Goal: Task Accomplishment & Management: Complete application form

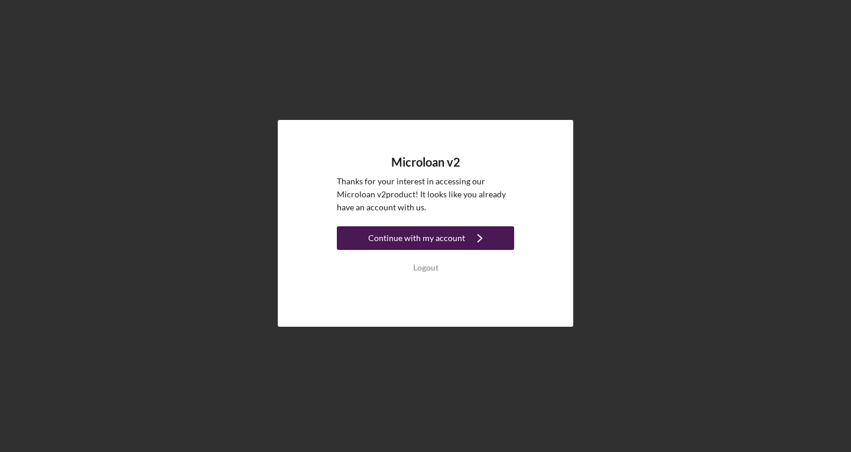
click at [414, 238] on div "Continue with my account" at bounding box center [416, 238] width 97 height 24
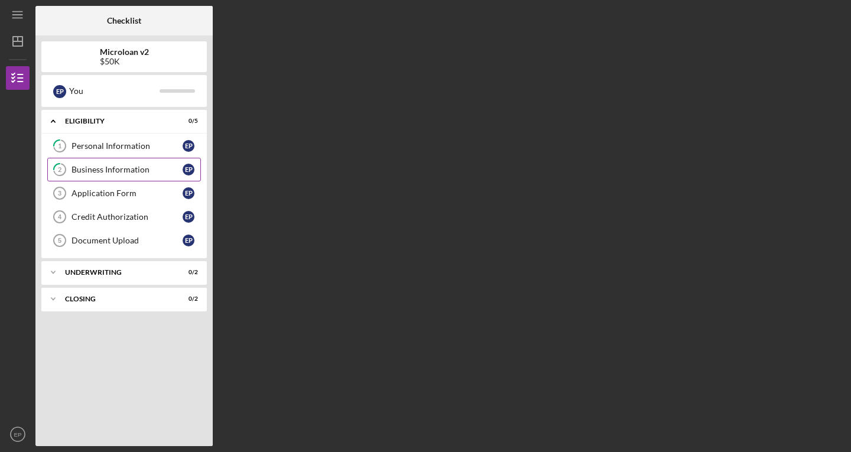
click at [124, 174] on div "Business Information" at bounding box center [127, 169] width 111 height 9
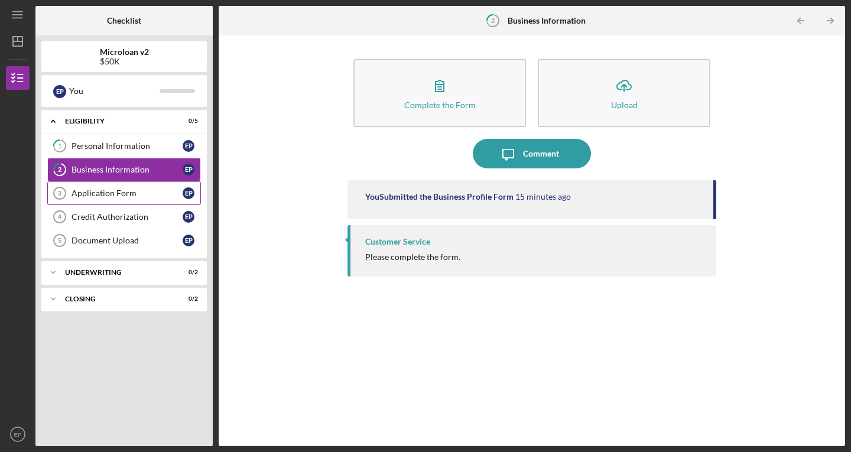
click at [98, 193] on div "Application Form" at bounding box center [127, 193] width 111 height 9
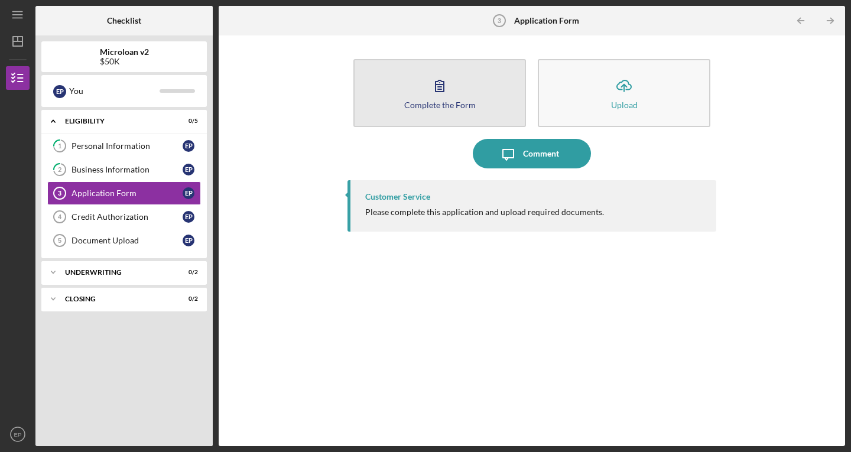
click at [412, 93] on button "Complete the Form Form" at bounding box center [440, 93] width 173 height 68
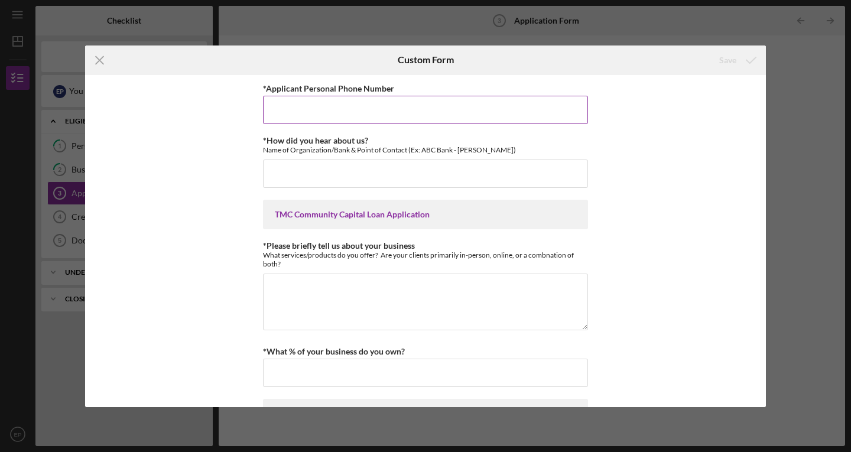
click at [399, 106] on input "*Applicant Personal Phone Number" at bounding box center [425, 110] width 325 height 28
type input "562-350-3469"
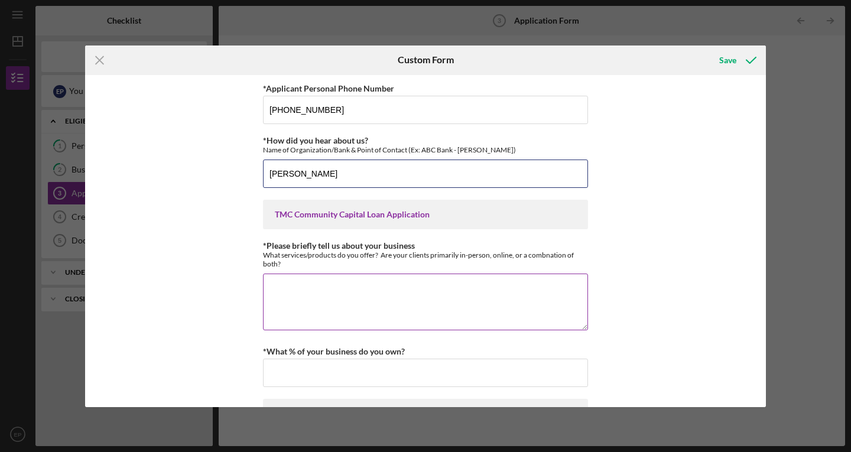
type input "[PERSON_NAME]"
paste textarea "We are a company dedicated to preparing personal and business taxes, from W2s t…"
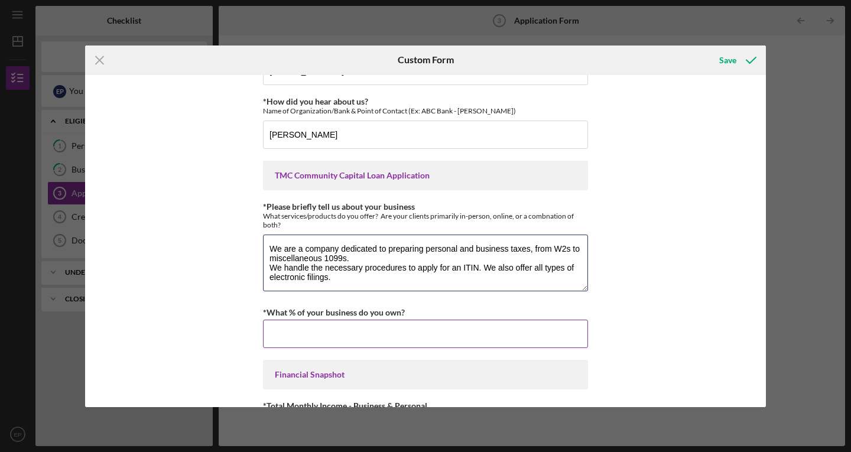
scroll to position [59, 0]
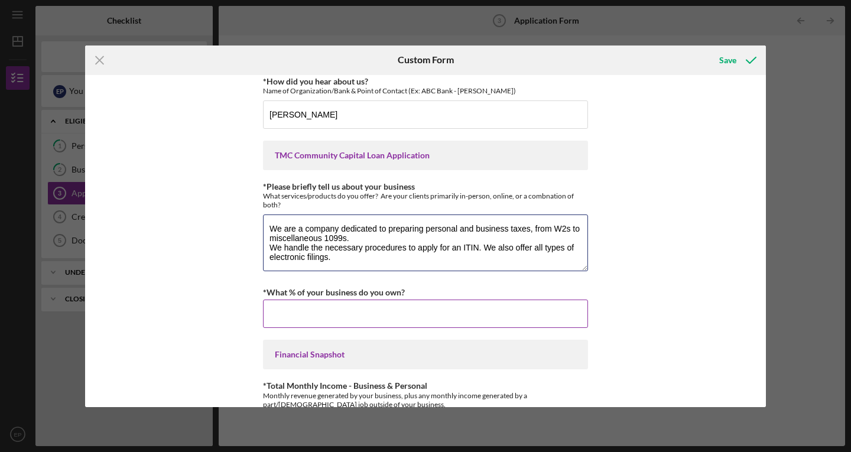
type textarea "We are a company dedicated to preparing personal and business taxes, from W2s t…"
click at [367, 319] on input "*What % of your business do you own?" at bounding box center [425, 314] width 325 height 28
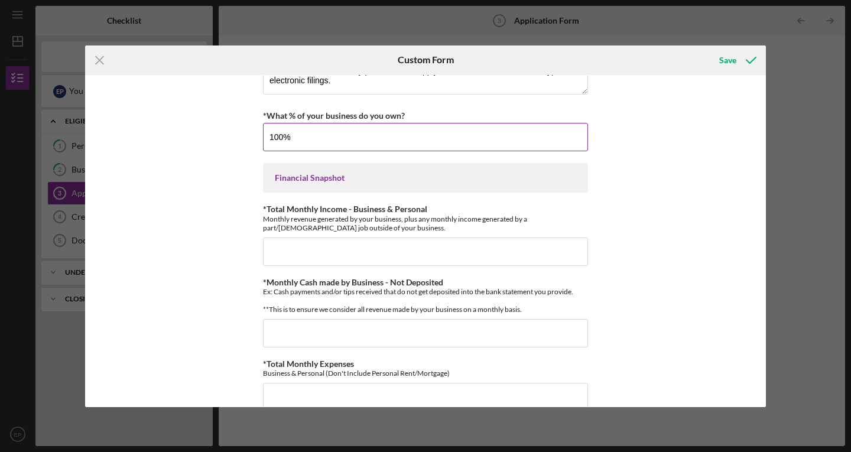
scroll to position [237, 0]
type input "100.00000%"
click at [274, 260] on input "*Total Monthly Income - Business & Personal" at bounding box center [425, 251] width 325 height 28
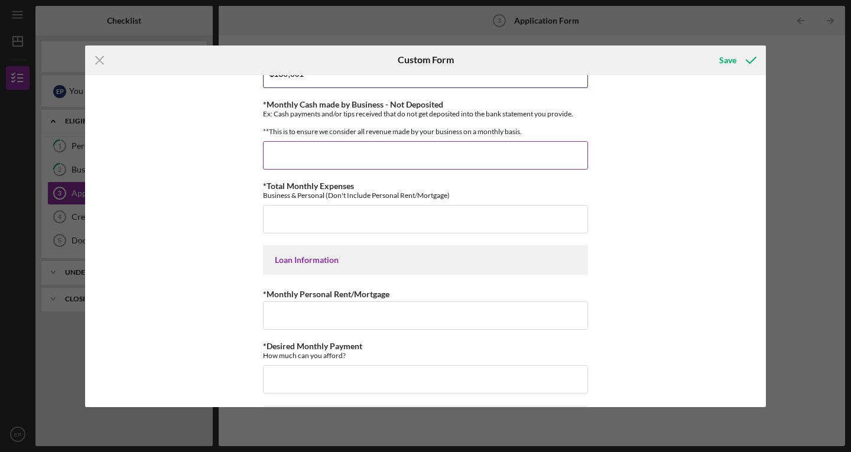
scroll to position [408, 0]
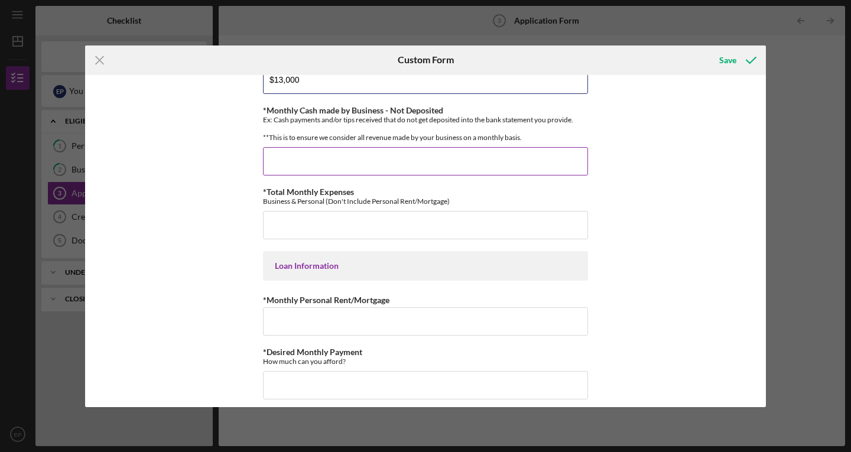
type input "$13,000"
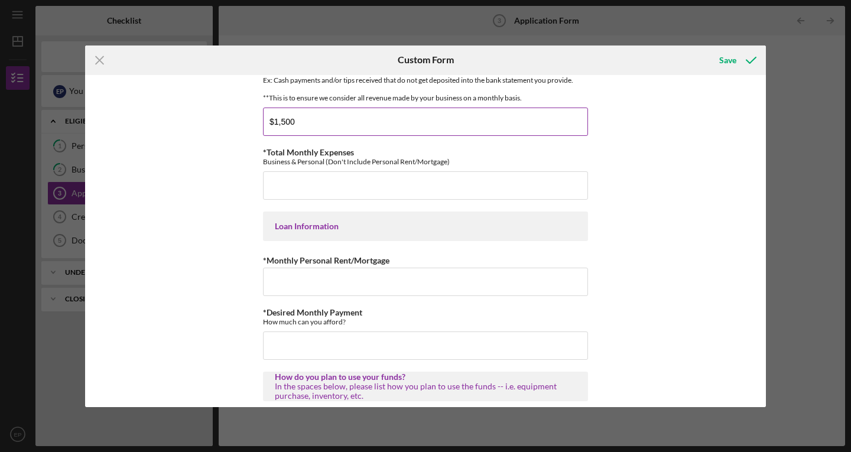
scroll to position [467, 0]
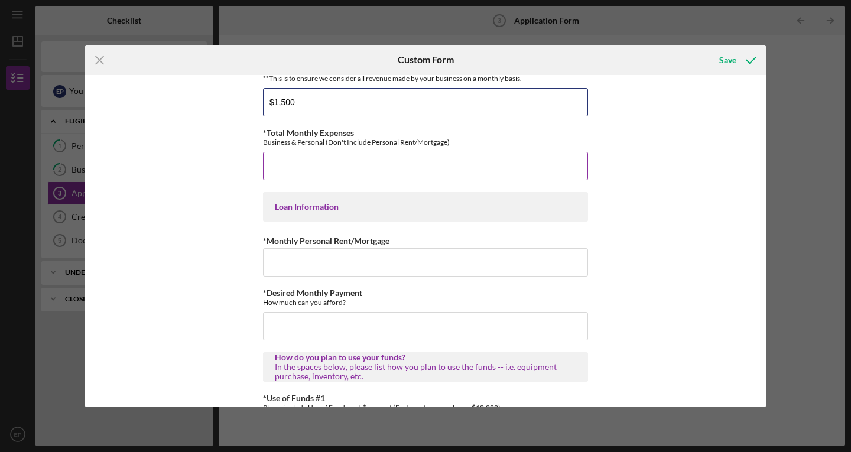
type input "$1,500"
click at [286, 180] on input "*Total Monthly Expenses" at bounding box center [425, 166] width 325 height 28
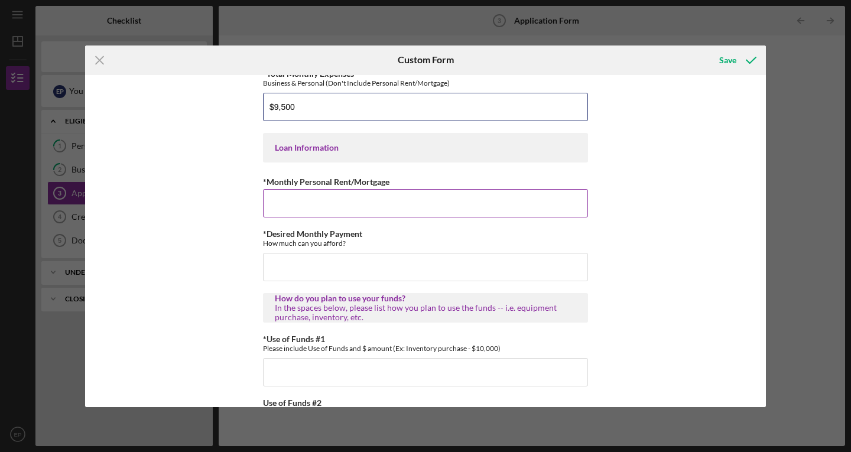
type input "$9,500"
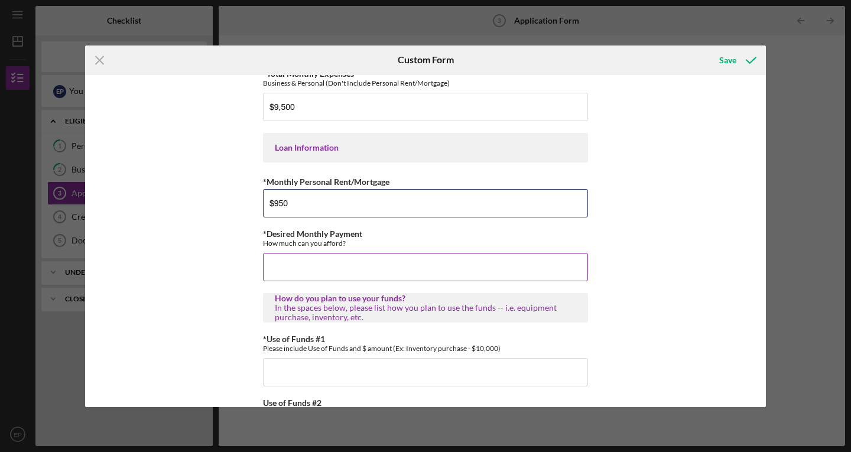
scroll to position [585, 0]
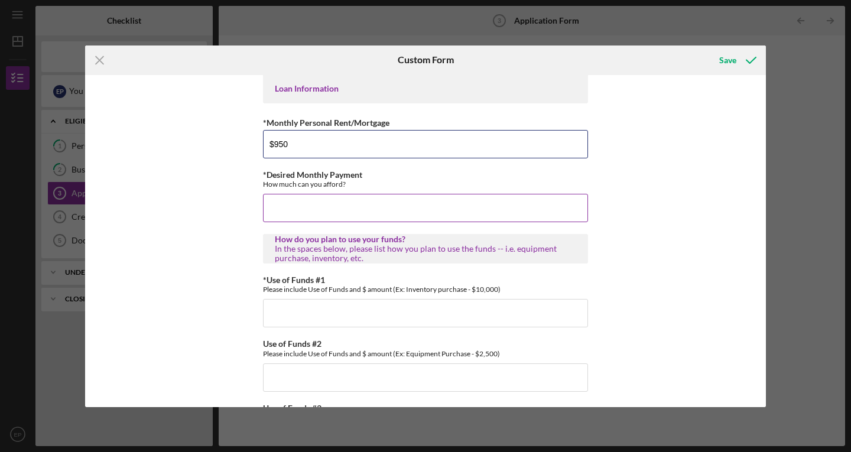
type input "$950"
click at [273, 211] on input "*Desired Monthly Payment" at bounding box center [425, 208] width 325 height 28
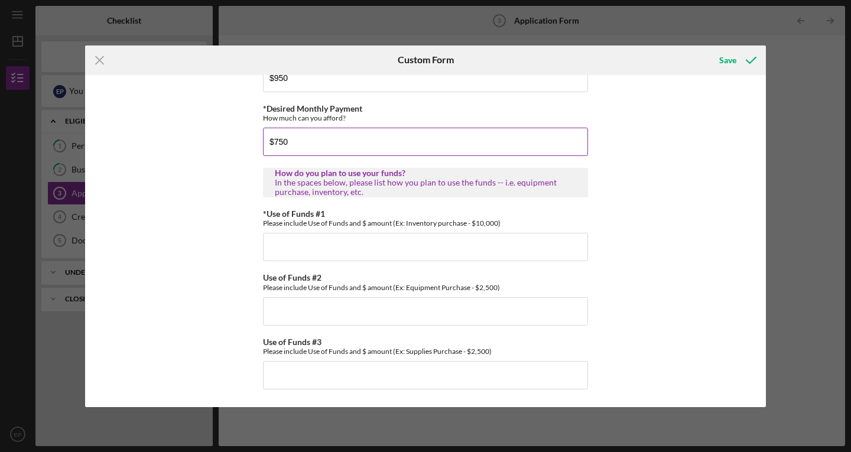
scroll to position [660, 0]
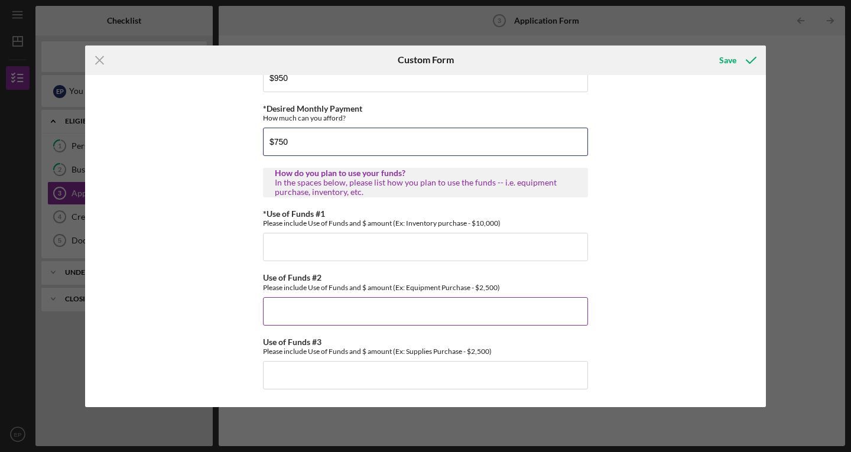
type input "$750"
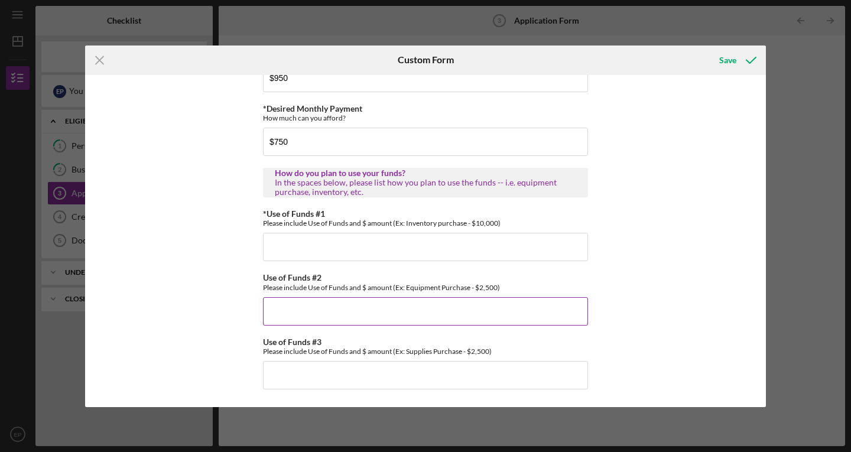
click at [301, 312] on input "Use of Funds #2" at bounding box center [425, 311] width 325 height 28
type input "2500"
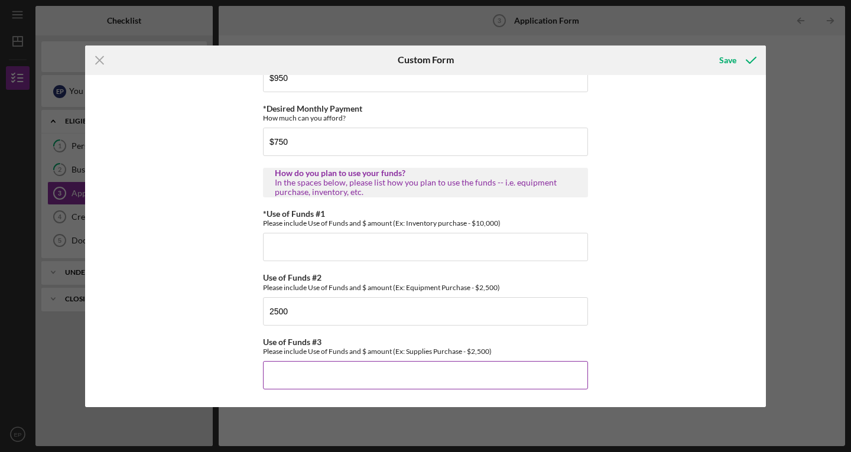
click at [293, 378] on input "Use of Funds #3" at bounding box center [425, 375] width 325 height 28
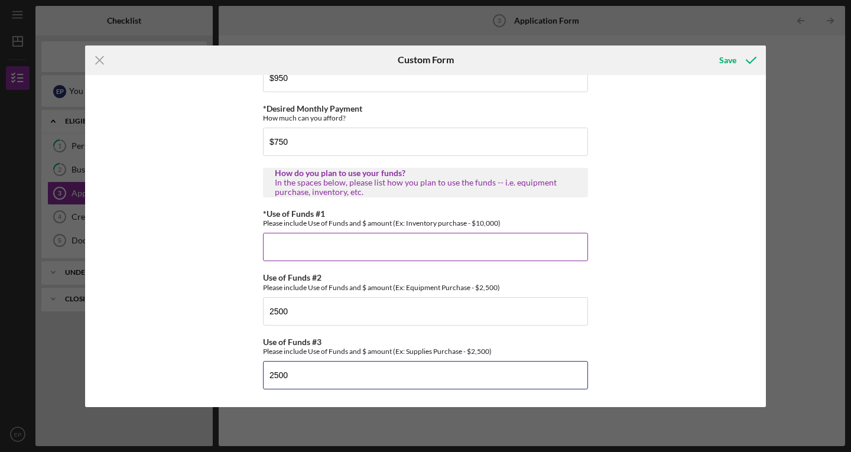
type input "2500"
click at [307, 247] on input "*Use of Funds #1" at bounding box center [425, 247] width 325 height 28
type input "1"
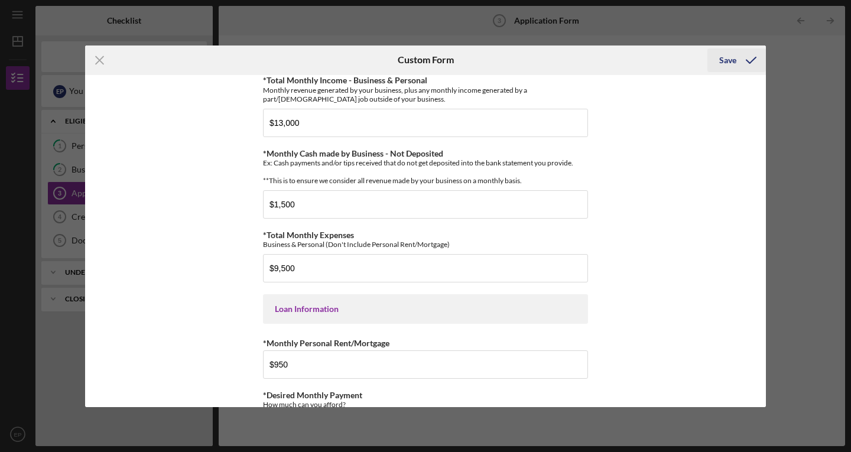
type input "16,500"
click at [730, 55] on div "Save" at bounding box center [728, 60] width 17 height 24
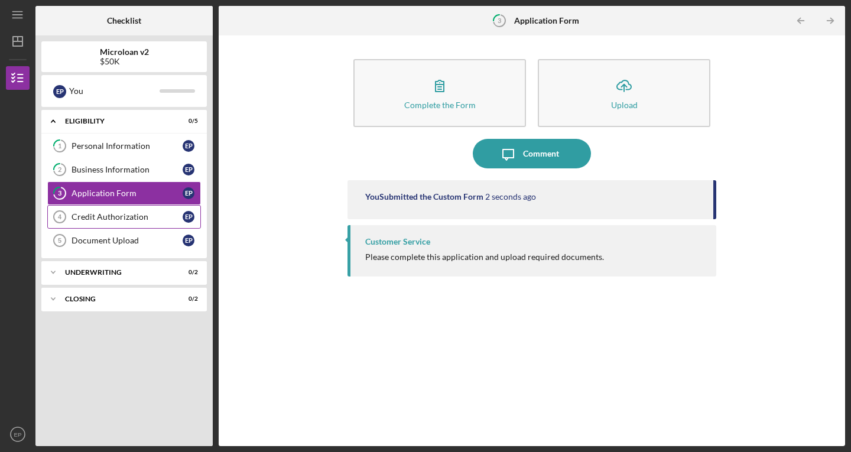
click at [109, 212] on div "Credit Authorization" at bounding box center [127, 216] width 111 height 9
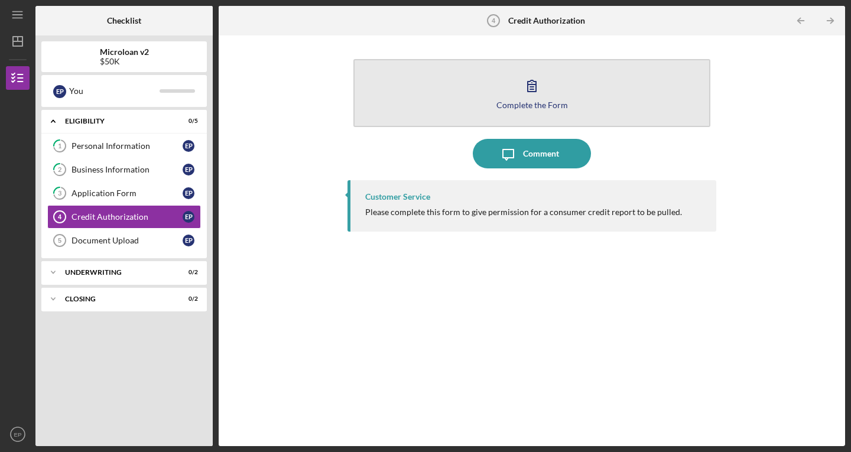
click at [535, 101] on div "Complete the Form" at bounding box center [533, 105] width 72 height 9
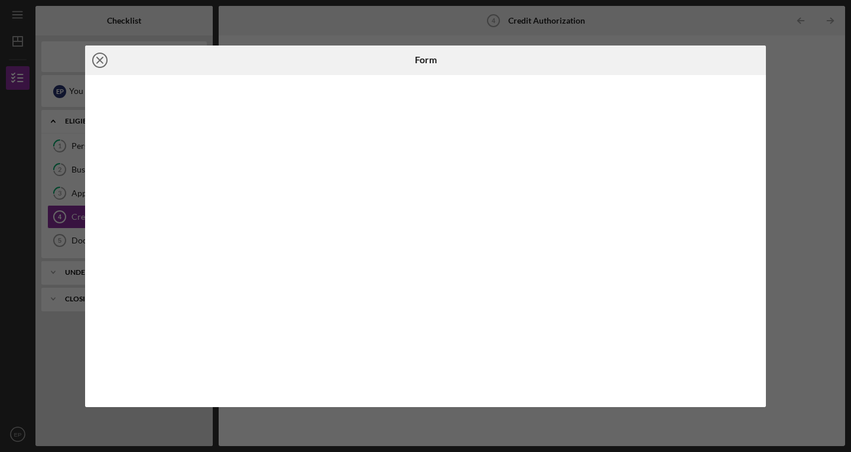
click at [96, 59] on icon "Icon/Close" at bounding box center [100, 61] width 30 height 30
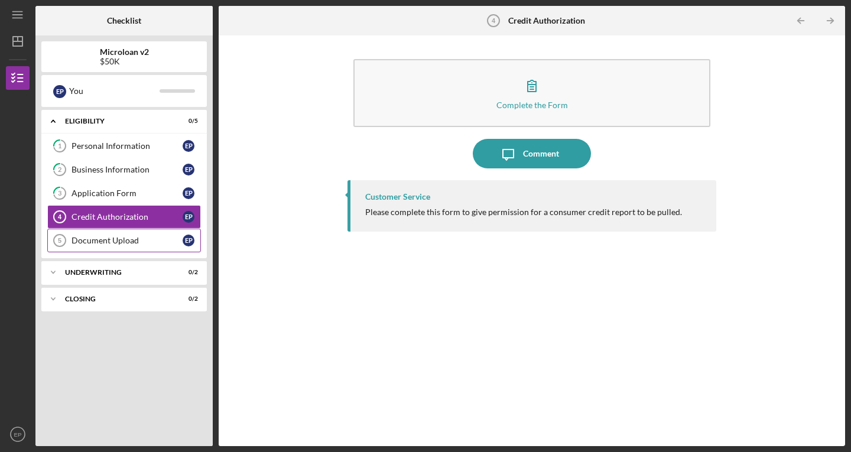
click at [96, 238] on div "Document Upload" at bounding box center [127, 240] width 111 height 9
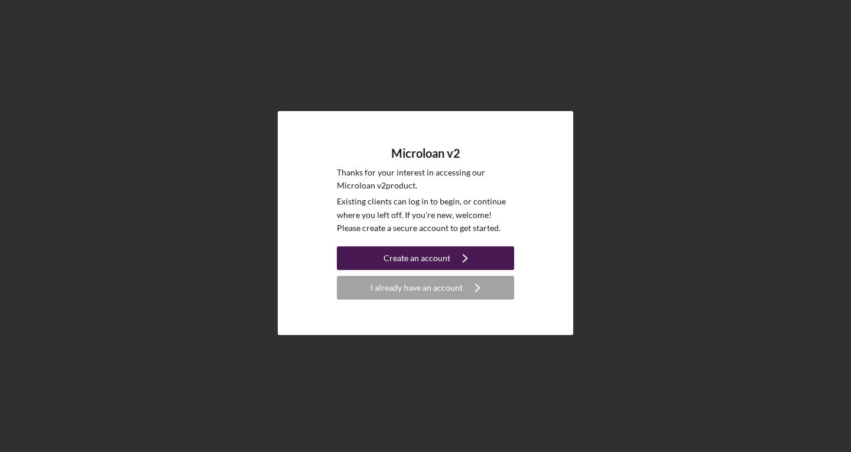
click at [400, 257] on div "Create an account" at bounding box center [417, 259] width 67 height 24
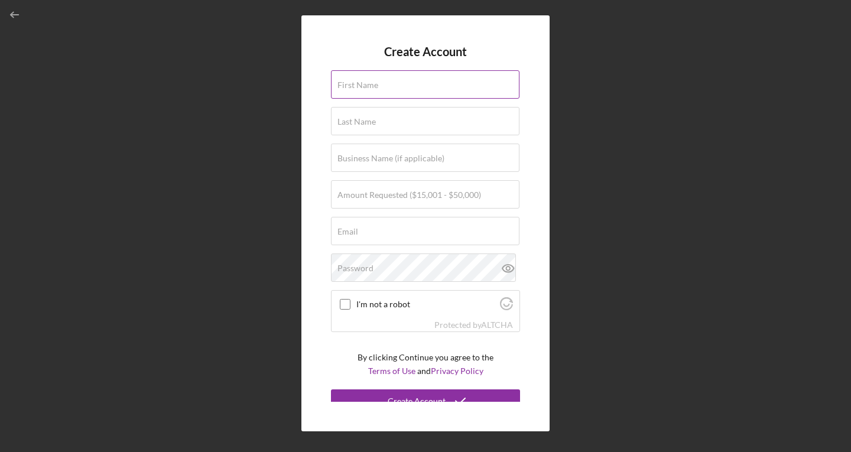
click at [339, 81] on label "First Name" at bounding box center [358, 84] width 41 height 9
click at [339, 81] on input "First Name" at bounding box center [425, 84] width 189 height 28
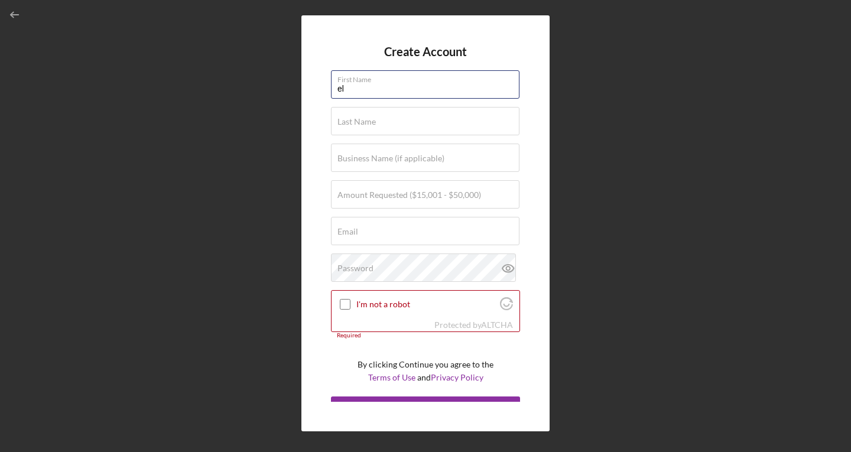
type input "e"
type input "[PERSON_NAME]"
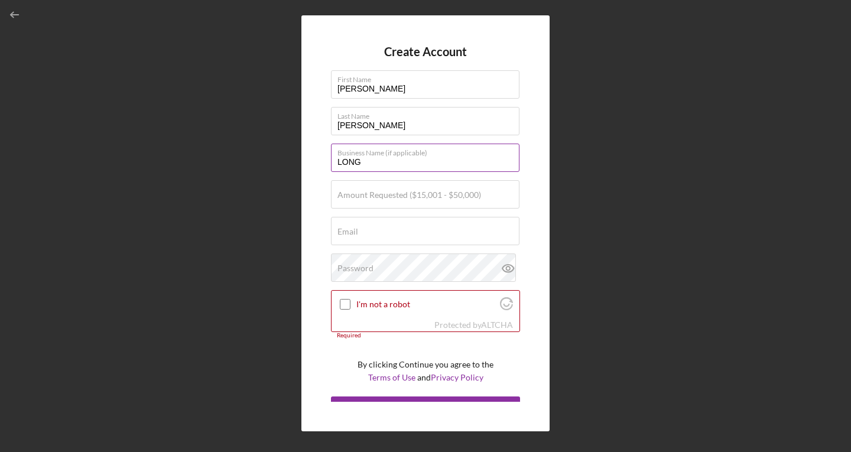
type input "LONG BEACH INCOME TAX SERVICE"
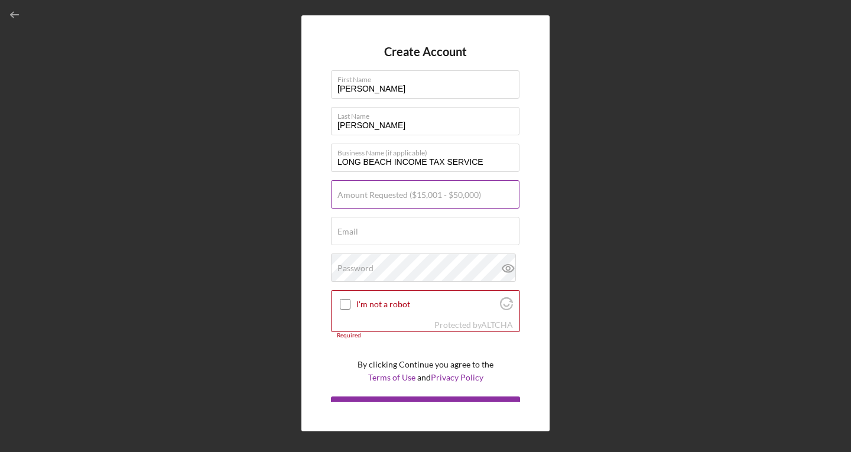
click at [396, 196] on label "Amount Requested ($15,001 - $50,000)" at bounding box center [410, 194] width 144 height 9
click at [396, 196] on input "Amount Requested ($15,001 - $50,000)" at bounding box center [425, 194] width 189 height 28
type input "$50,000"
click at [390, 231] on input "Email" at bounding box center [425, 231] width 189 height 28
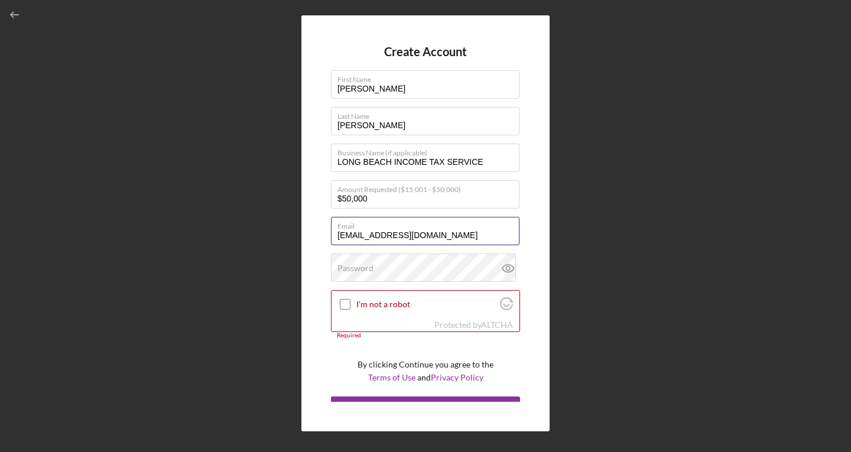
type input "[EMAIL_ADDRESS][DOMAIN_NAME]"
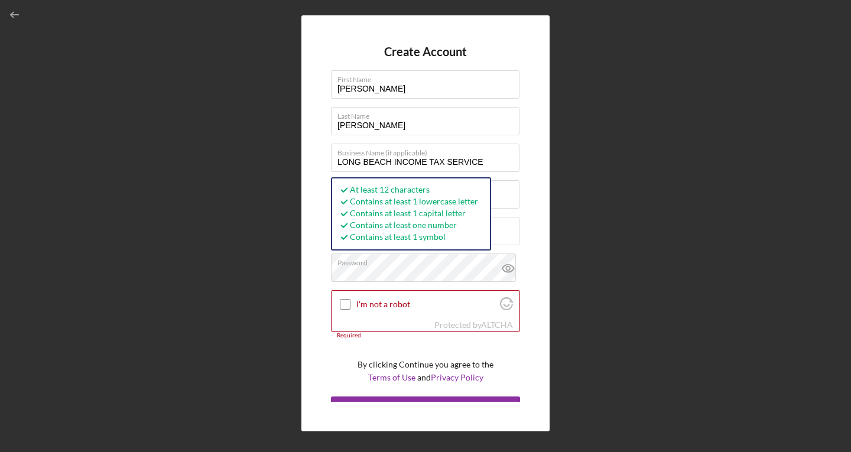
drag, startPoint x: 750, startPoint y: 306, endPoint x: 743, endPoint y: 309, distance: 8.5
click at [750, 306] on div "Create Account First Name [PERSON_NAME] Last Name [PERSON_NAME] Business Name (…" at bounding box center [426, 223] width 840 height 446
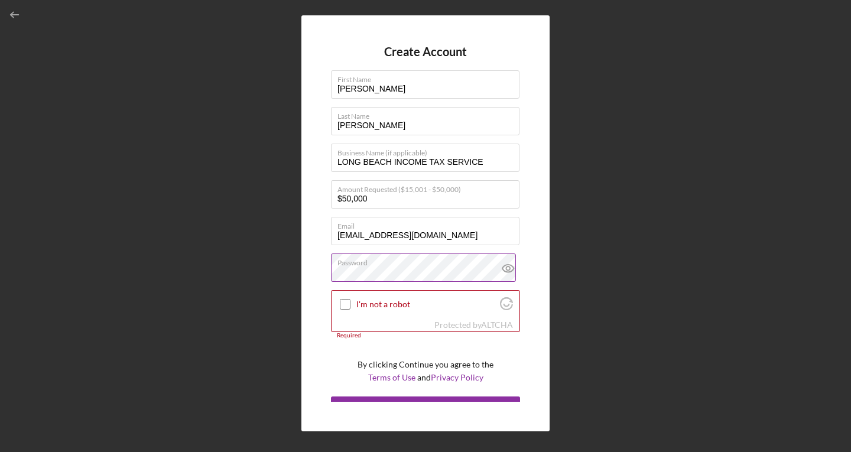
click at [502, 268] on icon at bounding box center [509, 269] width 30 height 30
click at [342, 303] on input "I'm not a robot" at bounding box center [345, 304] width 11 height 11
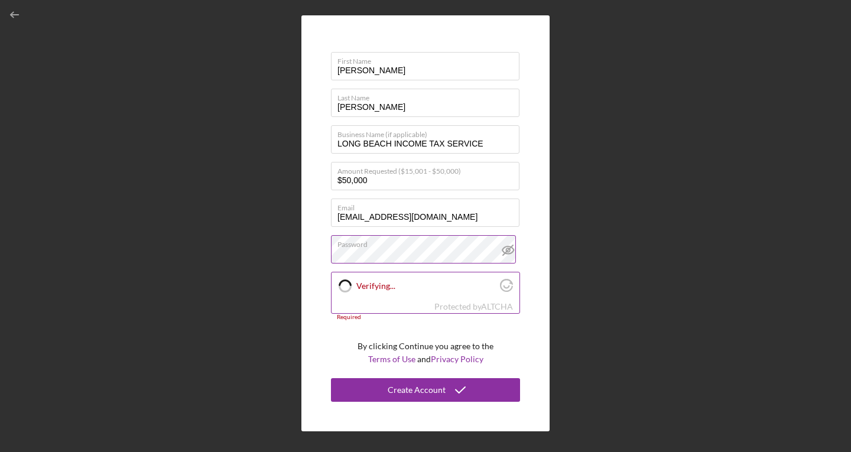
checkbox input "true"
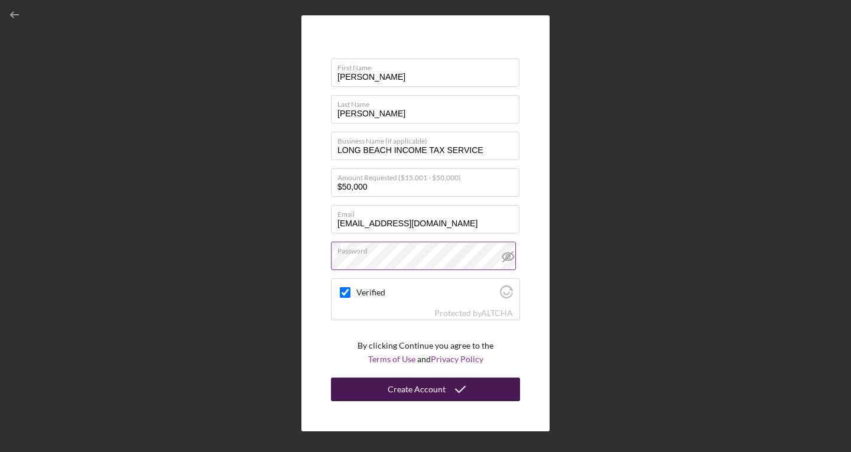
click at [410, 387] on div "Create Account" at bounding box center [417, 390] width 58 height 24
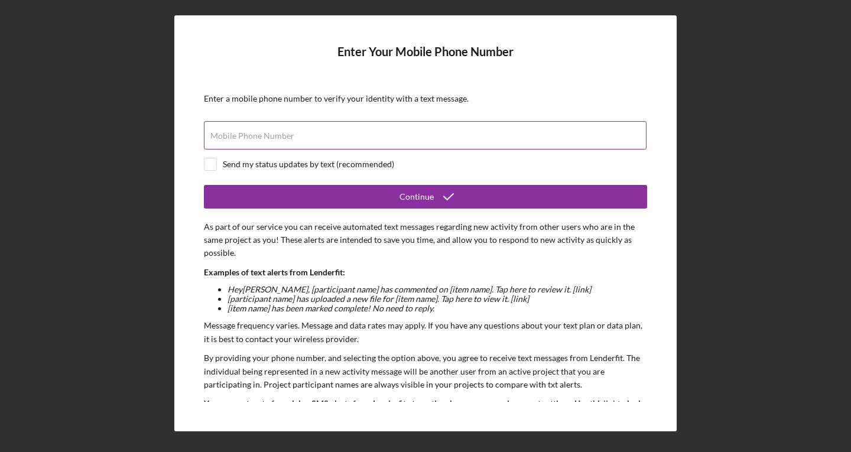
click at [270, 133] on label "Mobile Phone Number" at bounding box center [252, 135] width 84 height 9
click at [270, 133] on input "Mobile Phone Number" at bounding box center [425, 135] width 443 height 28
type input "[PHONE_NUMBER]"
click at [212, 164] on input "checkbox" at bounding box center [211, 164] width 12 height 12
checkbox input "true"
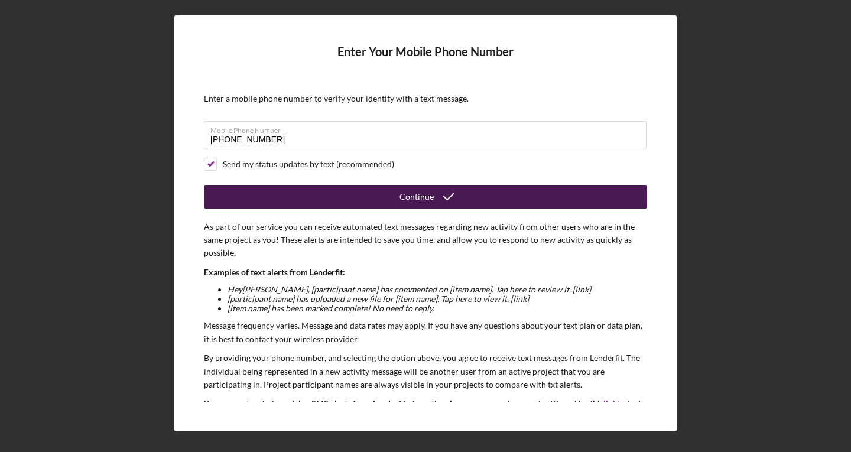
click at [417, 198] on div "Continue" at bounding box center [417, 197] width 34 height 24
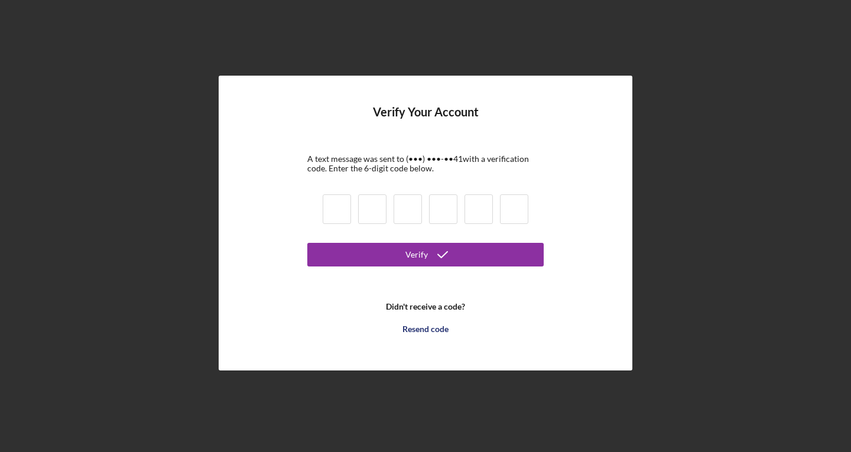
click at [335, 213] on input at bounding box center [337, 210] width 28 height 30
type input "5"
type input "2"
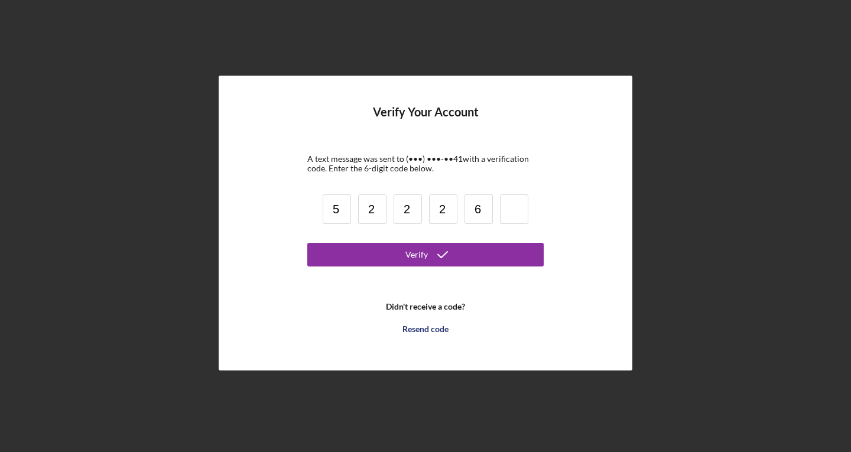
type input "6"
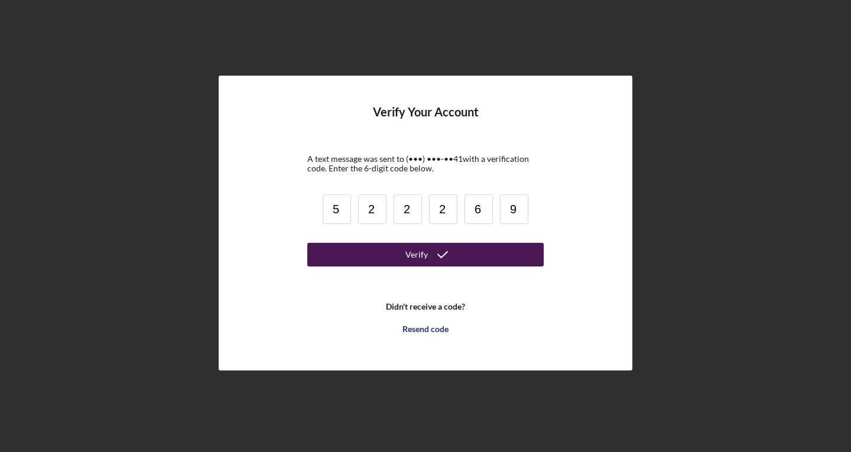
type input "9"
click at [423, 251] on div "Verify" at bounding box center [417, 255] width 22 height 24
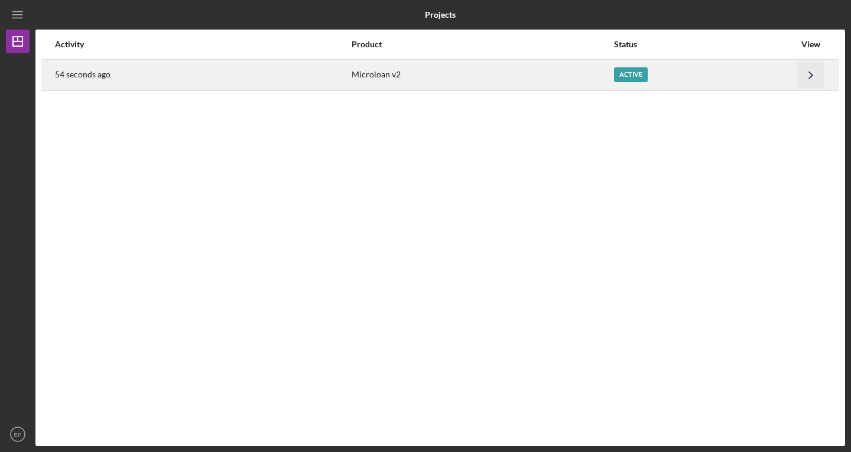
click at [815, 75] on icon "Icon/Navigate" at bounding box center [811, 74] width 27 height 27
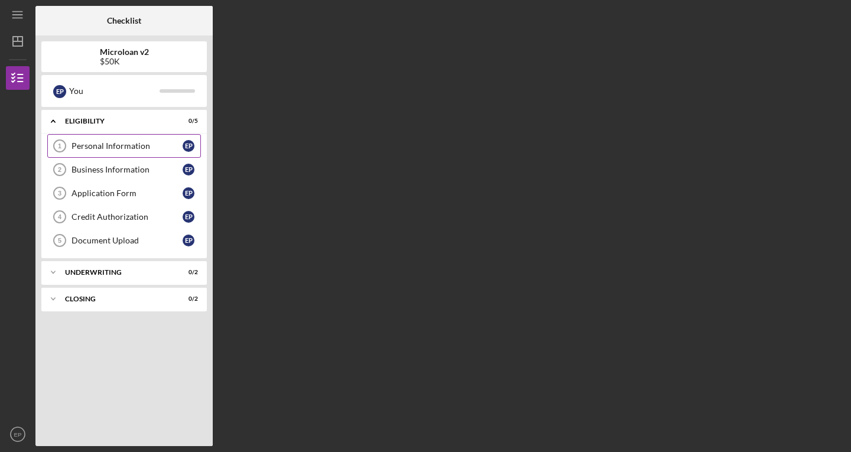
click at [103, 149] on div "Personal Information" at bounding box center [127, 145] width 111 height 9
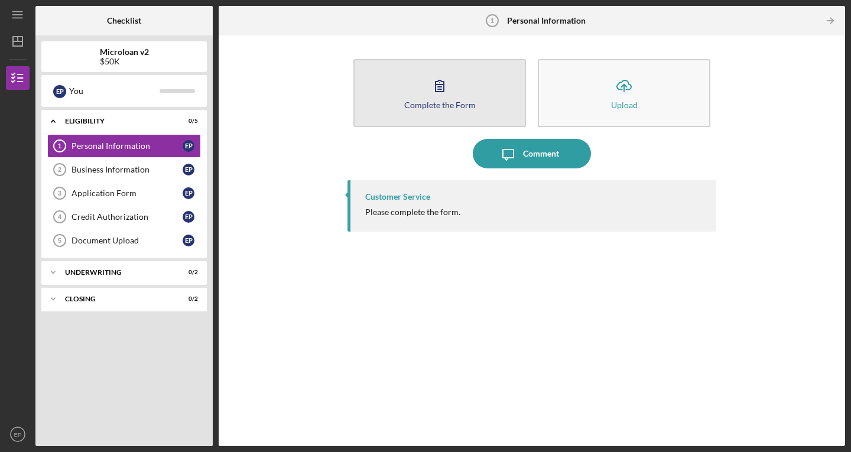
click at [442, 106] on div "Complete the Form" at bounding box center [440, 105] width 72 height 9
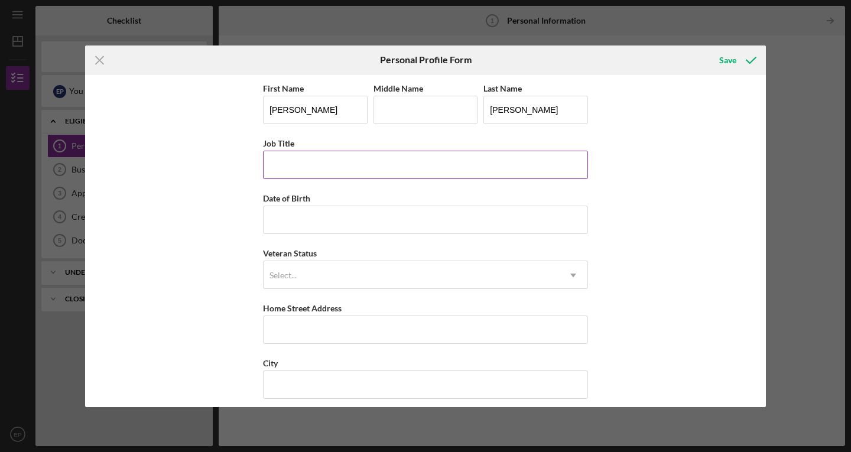
click at [287, 173] on input "Job Title" at bounding box center [425, 165] width 325 height 28
type input "t"
type input "TAX PREPARER"
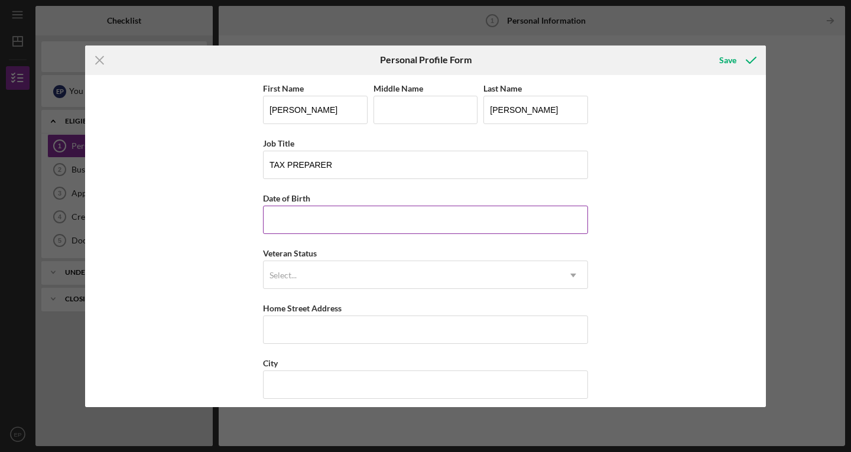
click at [294, 217] on input "Date of Birth" at bounding box center [425, 220] width 325 height 28
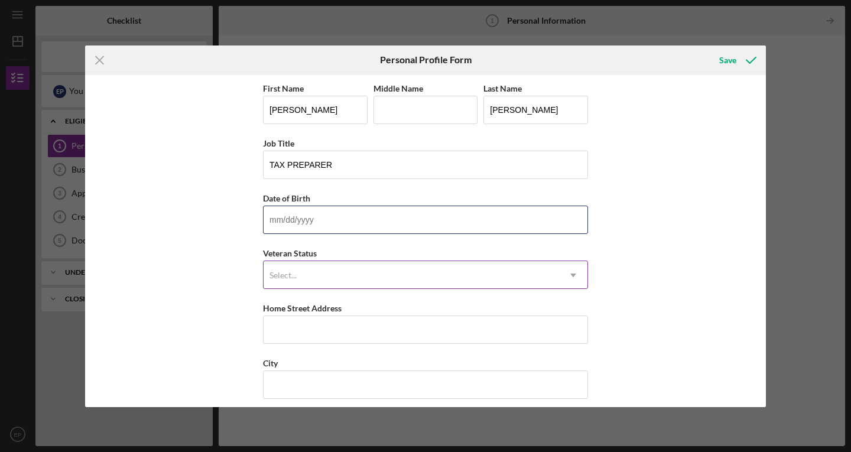
type input "[DATE]"
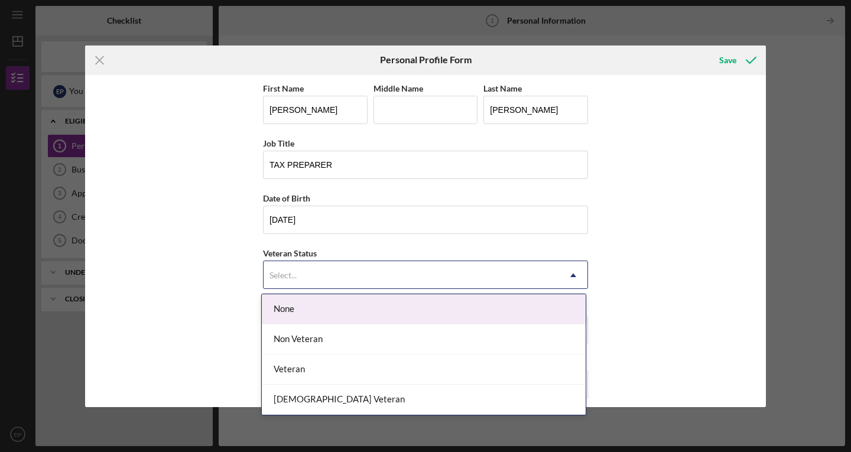
click at [569, 273] on icon "Icon/Dropdown Arrow" at bounding box center [573, 275] width 28 height 28
click at [279, 303] on div "None" at bounding box center [424, 309] width 324 height 30
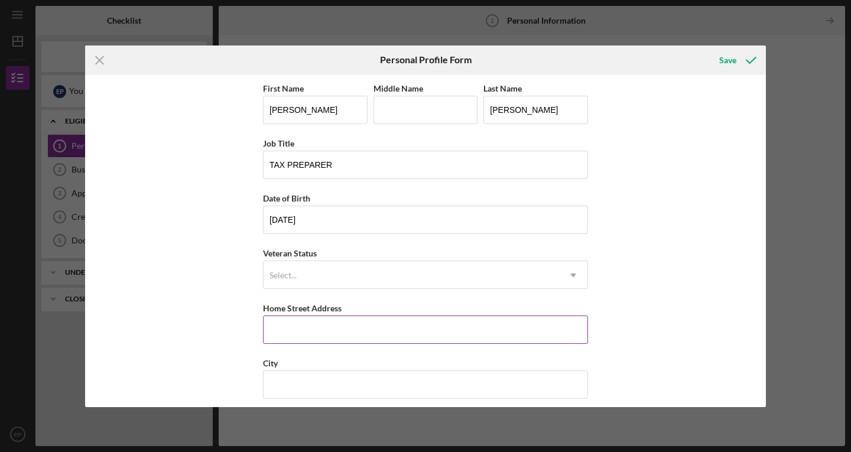
click at [309, 329] on input "Home Street Address" at bounding box center [425, 330] width 325 height 28
type input "9838 1/2 [PERSON_NAME] ST"
type input "BELLFLOWER"
type input "[US_STATE]"
type input "90706"
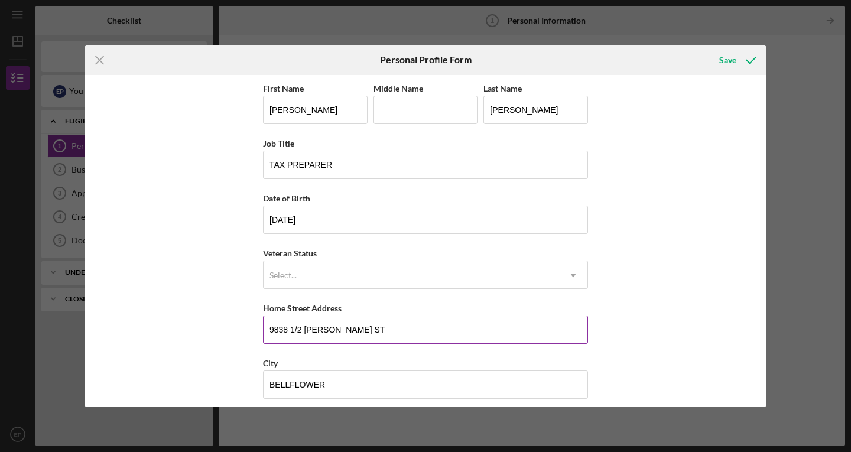
type input "[GEOGRAPHIC_DATA]"
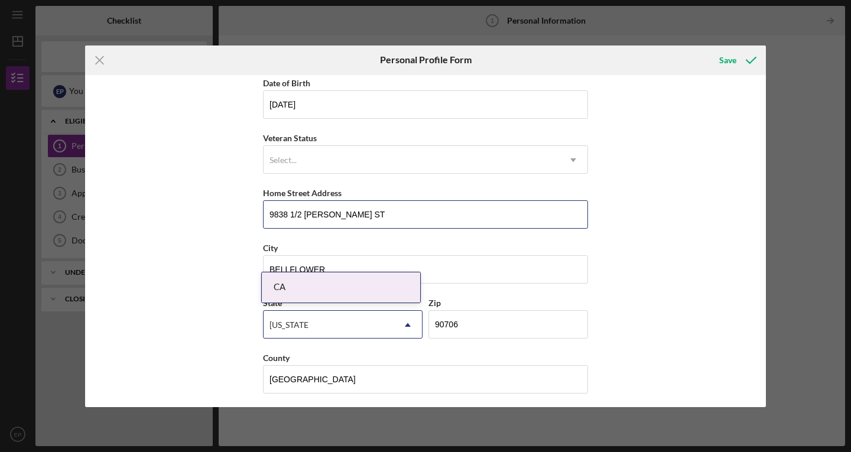
scroll to position [119, 0]
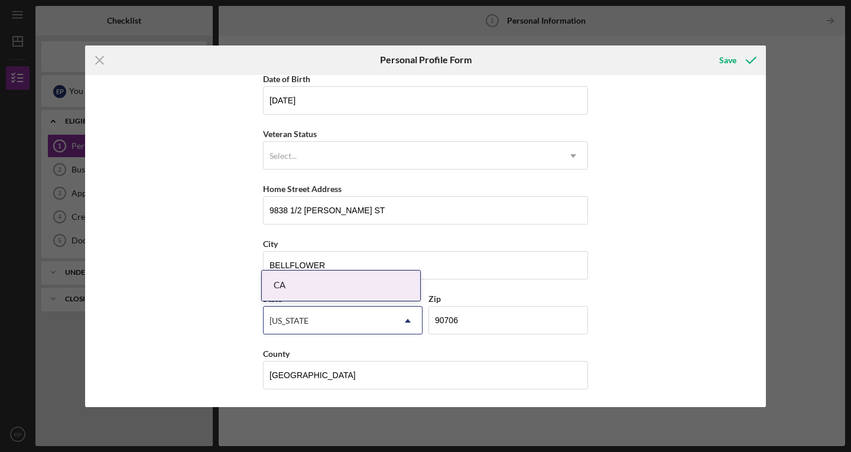
click at [618, 333] on div "First Name [PERSON_NAME] Middle Name Last Name [PERSON_NAME] Job Title TAX PREP…" at bounding box center [425, 241] width 681 height 332
click at [331, 314] on div "[US_STATE]" at bounding box center [329, 320] width 130 height 27
click at [319, 284] on div "CA" at bounding box center [341, 286] width 158 height 30
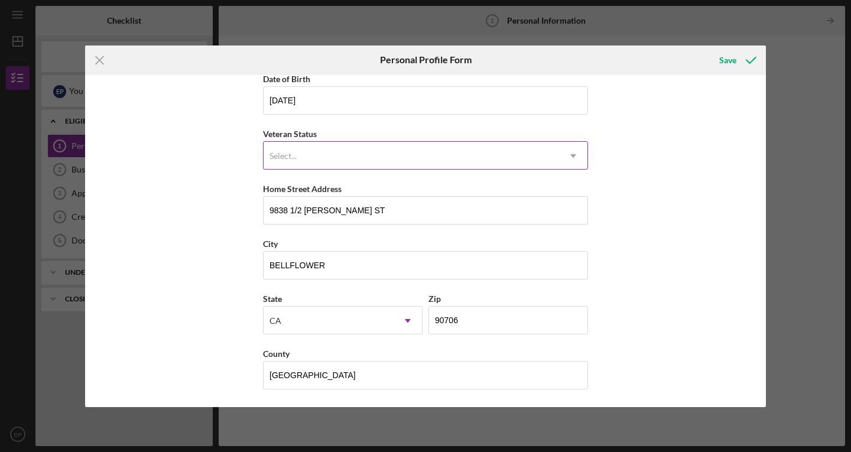
click at [572, 154] on icon "Icon/Dropdown Arrow" at bounding box center [573, 156] width 28 height 28
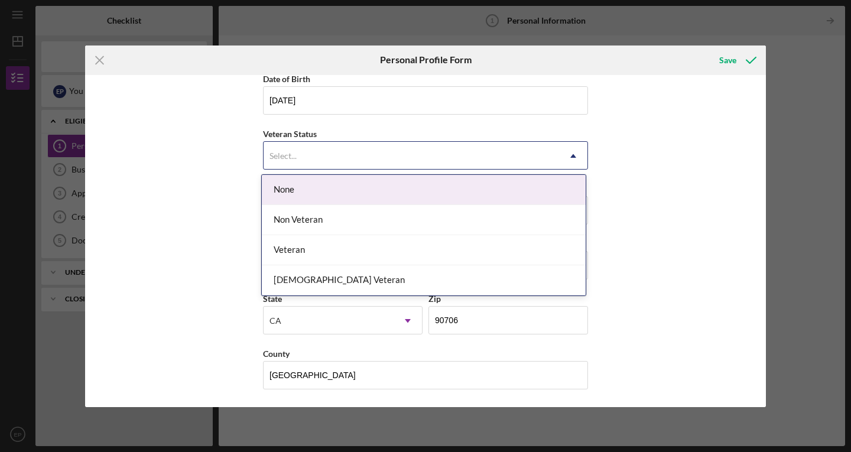
click at [274, 190] on div "None" at bounding box center [424, 190] width 324 height 30
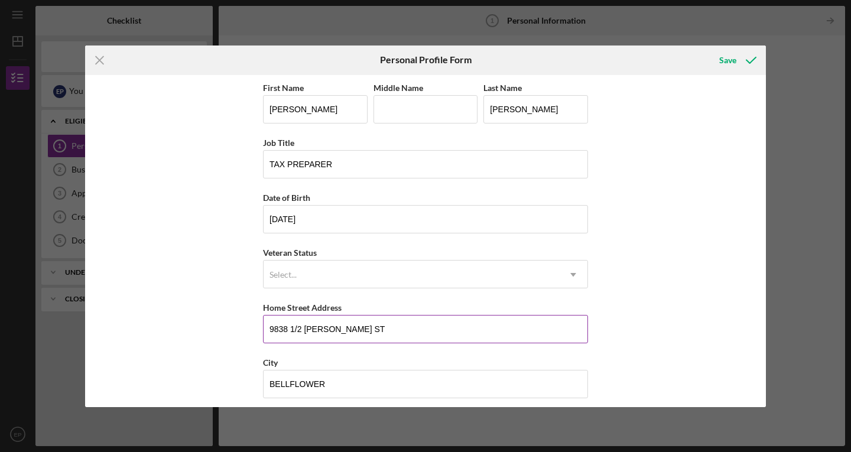
scroll to position [0, 0]
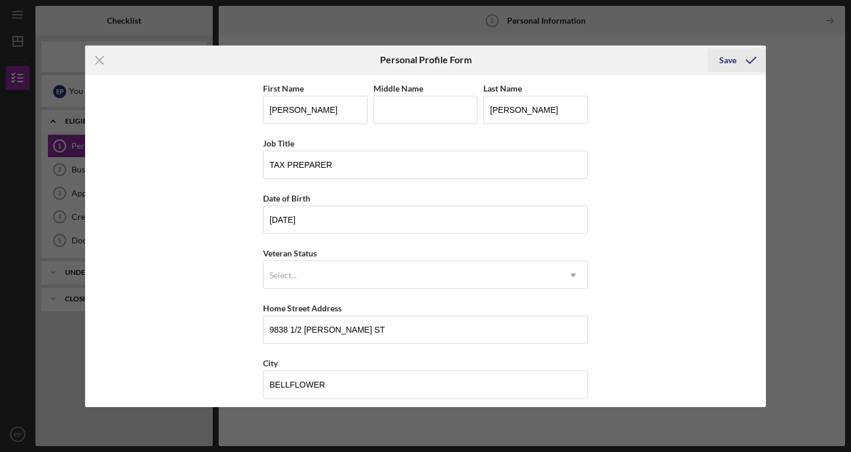
click at [731, 60] on div "Save" at bounding box center [728, 60] width 17 height 24
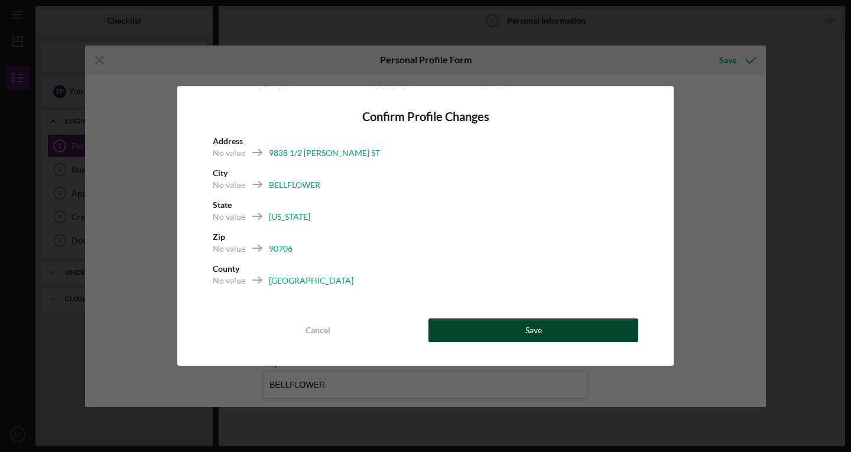
click at [535, 329] on div "Save" at bounding box center [534, 331] width 17 height 24
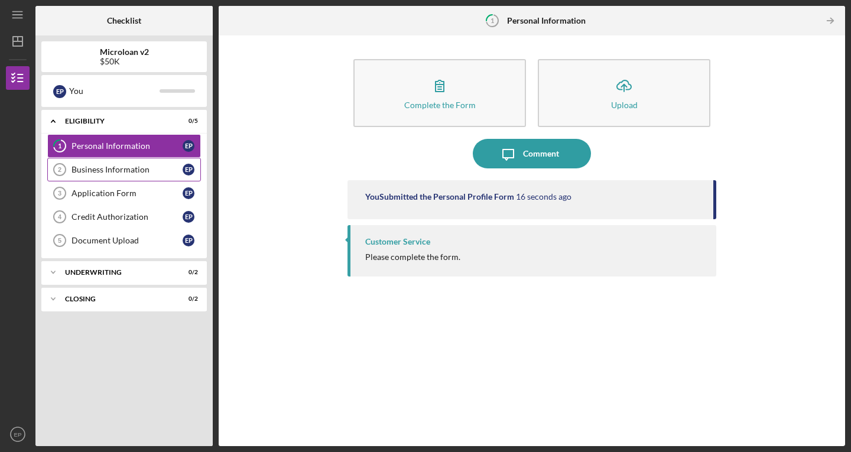
click at [95, 167] on div "Business Information" at bounding box center [127, 169] width 111 height 9
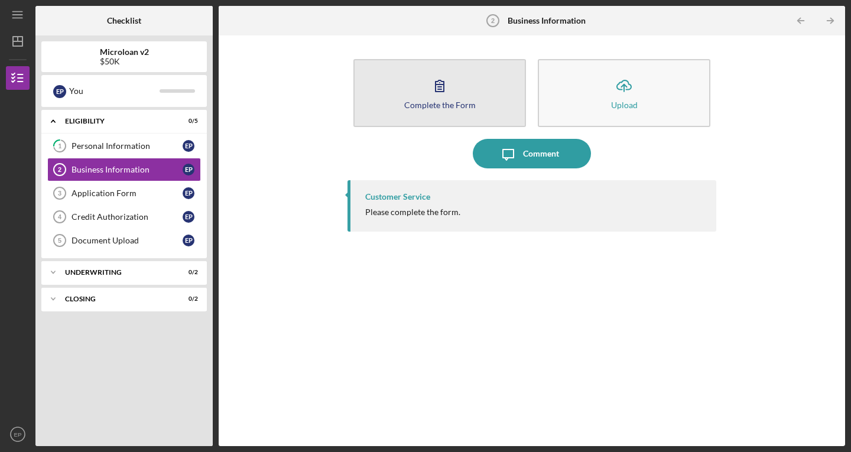
click at [416, 106] on div "Complete the Form" at bounding box center [440, 105] width 72 height 9
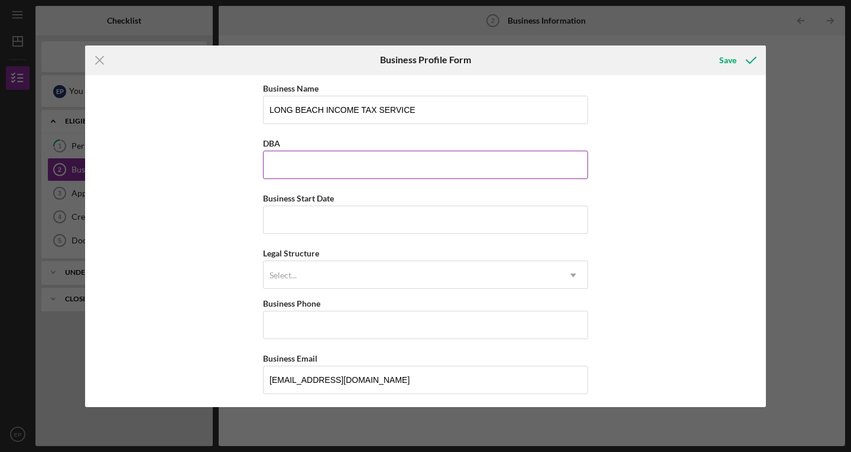
click at [297, 170] on input "DBA" at bounding box center [425, 165] width 325 height 28
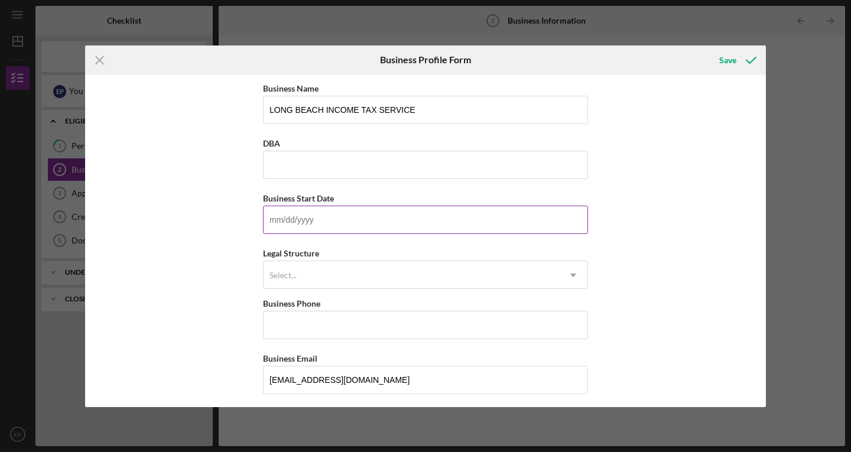
click at [328, 224] on input "Business Start Date" at bounding box center [425, 220] width 325 height 28
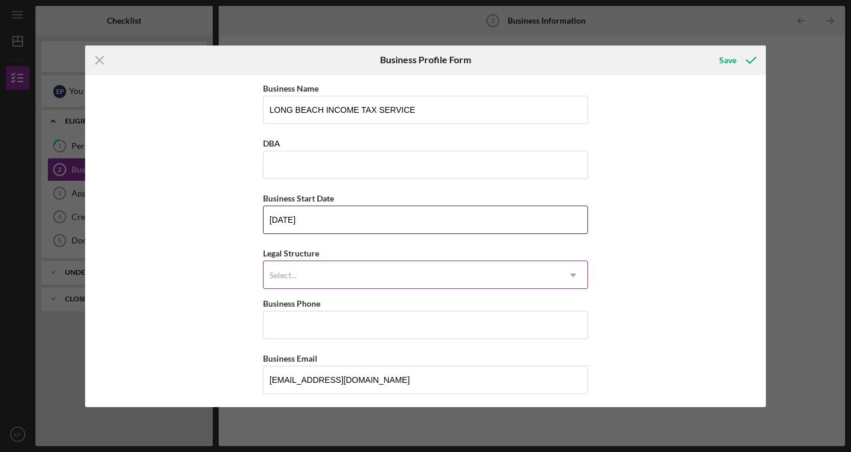
type input "[DATE]"
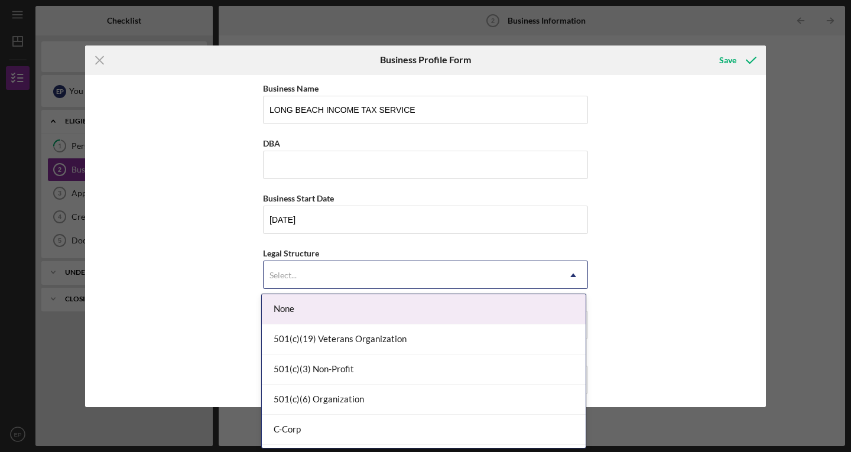
click at [309, 278] on div "Select..." at bounding box center [412, 275] width 296 height 27
click at [306, 296] on div "None" at bounding box center [424, 309] width 324 height 30
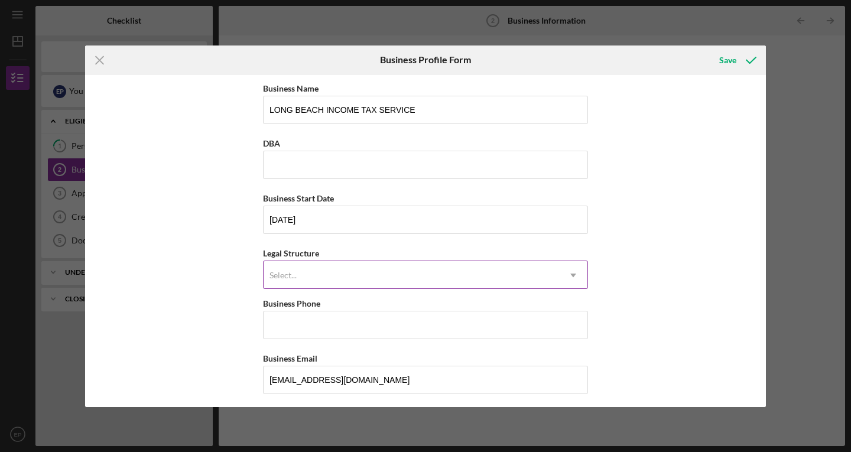
click at [571, 276] on use at bounding box center [574, 276] width 6 height 4
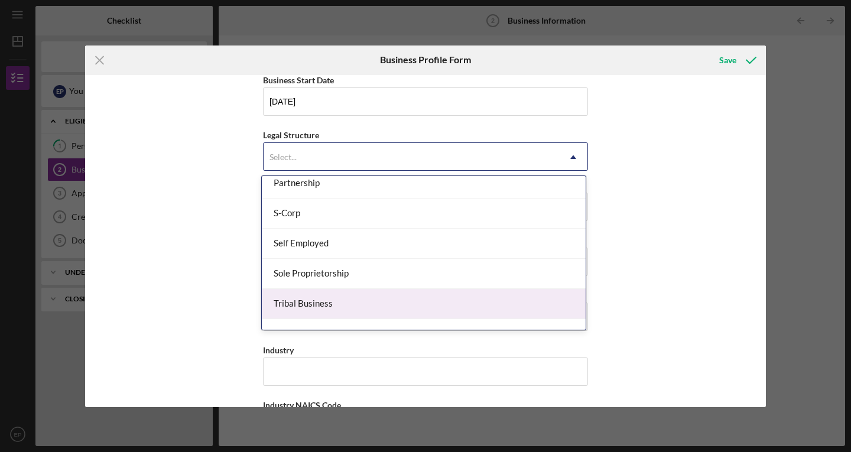
scroll to position [299, 0]
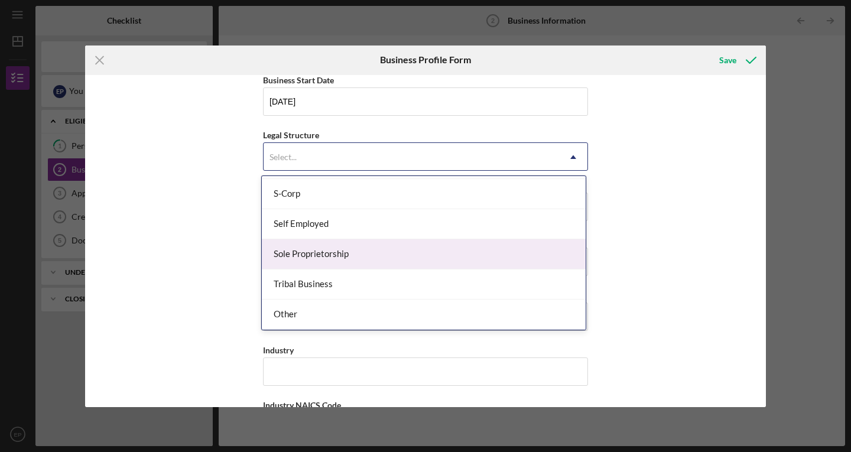
click at [297, 255] on div "Sole Proprietorship" at bounding box center [424, 254] width 324 height 30
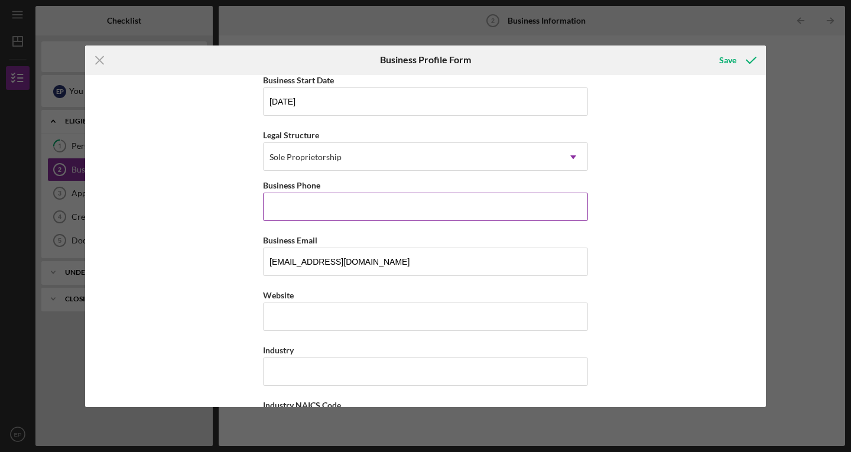
click at [325, 208] on input "Business Phone" at bounding box center [425, 207] width 325 height 28
click at [300, 218] on input "Business Phone" at bounding box center [425, 207] width 325 height 28
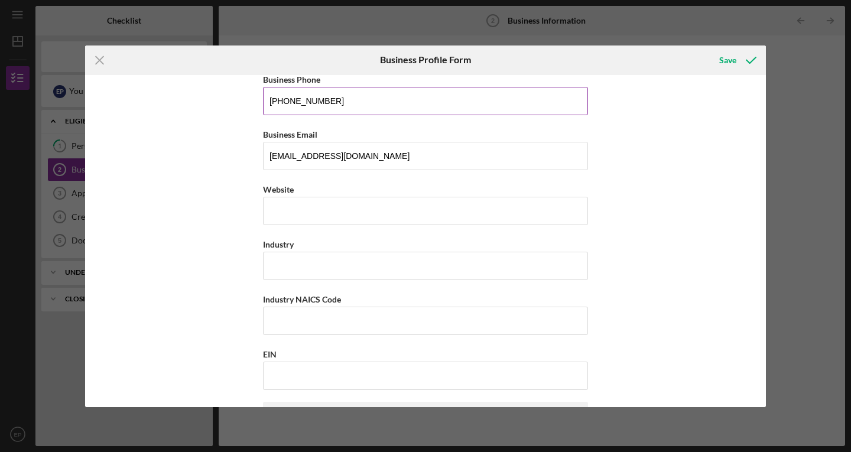
scroll to position [237, 0]
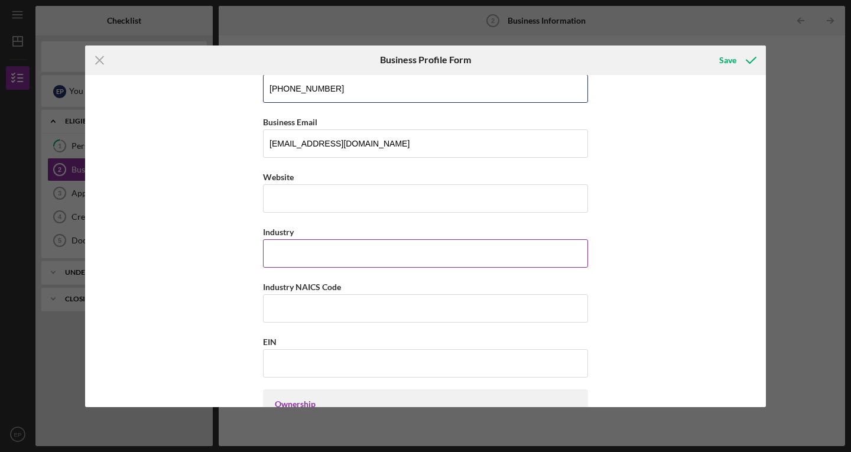
type input "[PHONE_NUMBER]"
click at [297, 258] on input "Industry" at bounding box center [425, 253] width 325 height 28
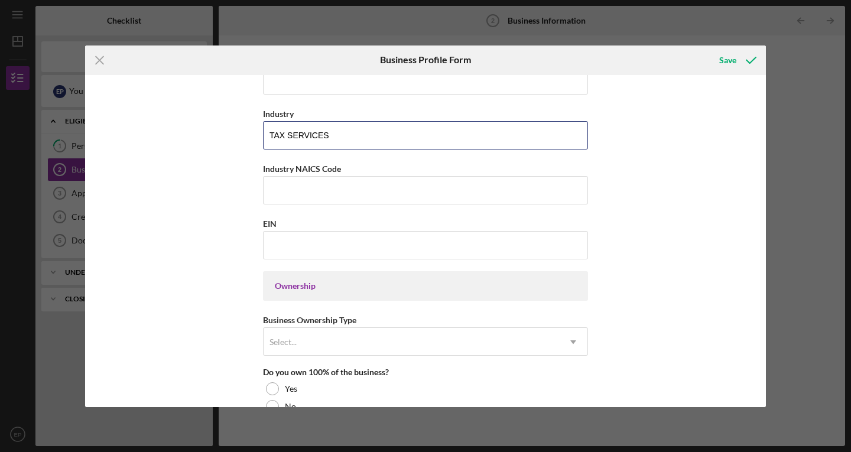
scroll to position [473, 0]
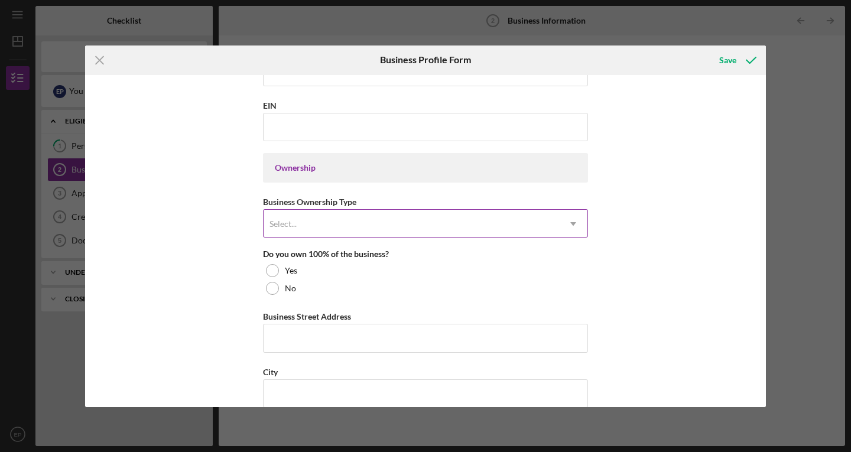
type input "TAX SERVICES"
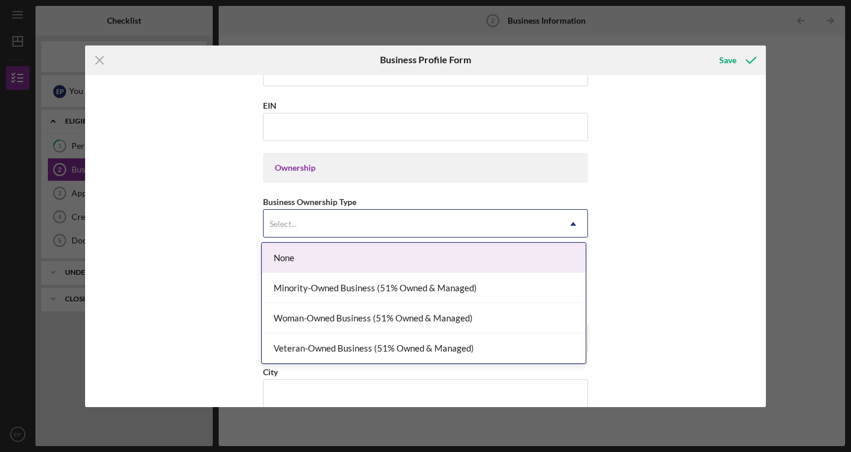
click at [574, 226] on icon "Icon/Dropdown Arrow" at bounding box center [573, 224] width 28 height 28
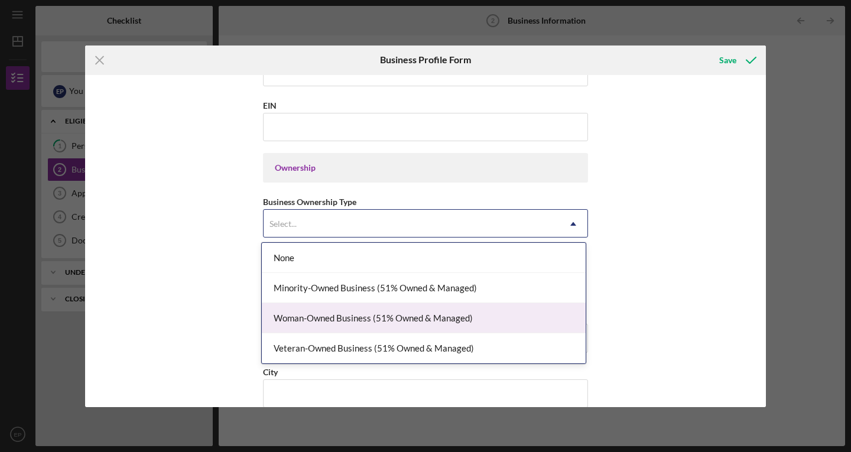
click at [319, 322] on div "Woman-Owned Business (51% Owned & Managed)" at bounding box center [424, 318] width 324 height 30
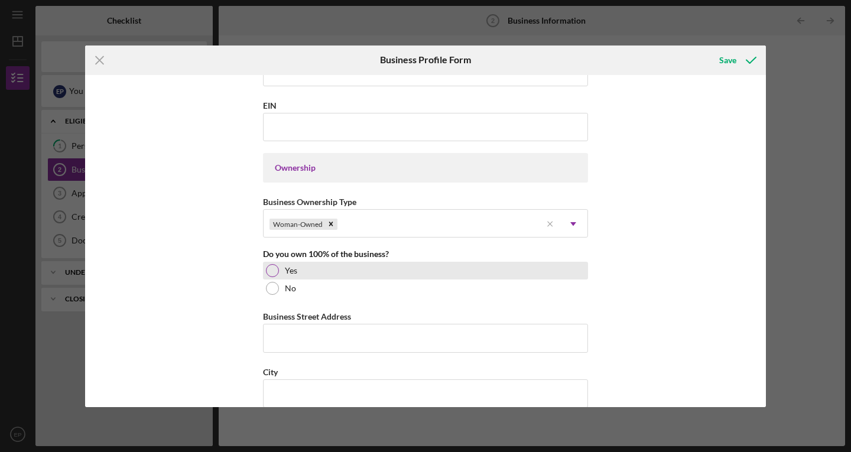
click at [268, 267] on div at bounding box center [272, 270] width 13 height 13
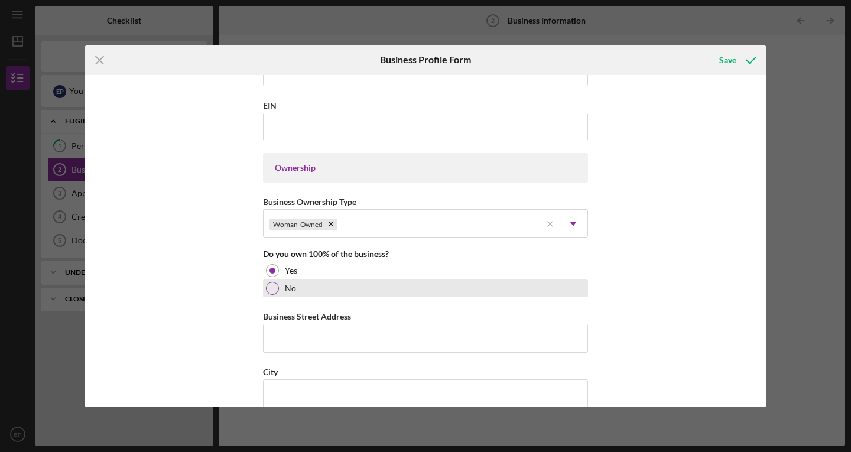
scroll to position [532, 0]
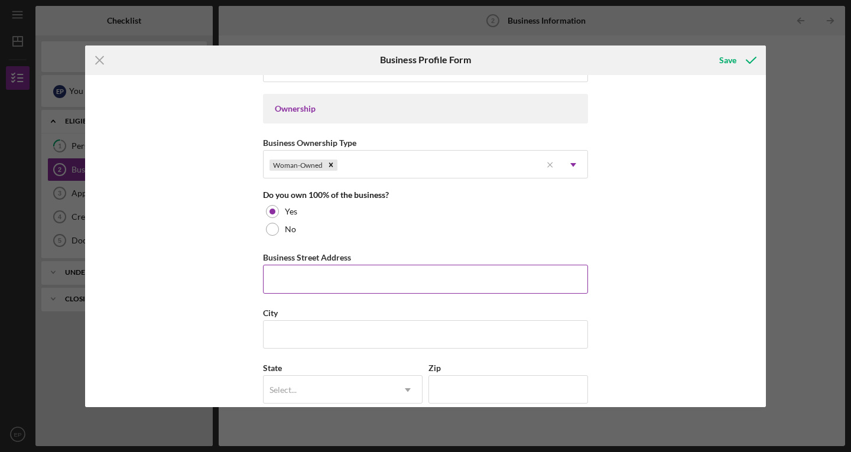
click at [299, 273] on input "Business Street Address" at bounding box center [425, 279] width 325 height 28
type input "[STREET_ADDRESS]"
type input "[GEOGRAPHIC_DATA]"
type input "[US_STATE]"
type input "90813"
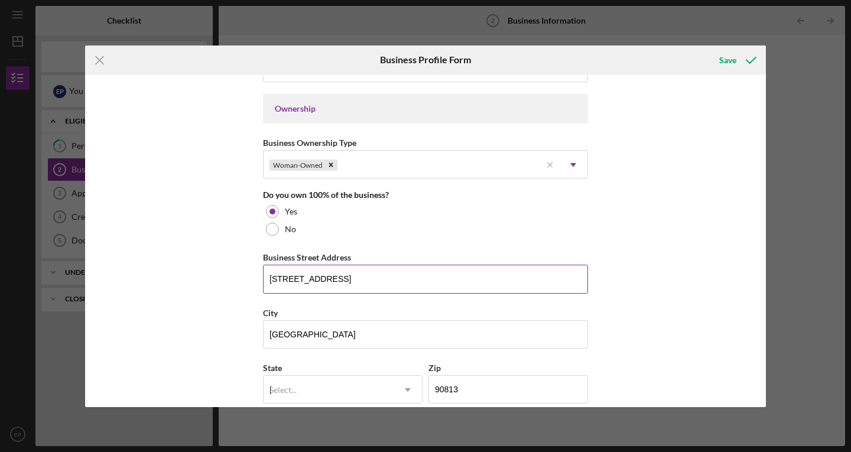
type input "[US_STATE]"
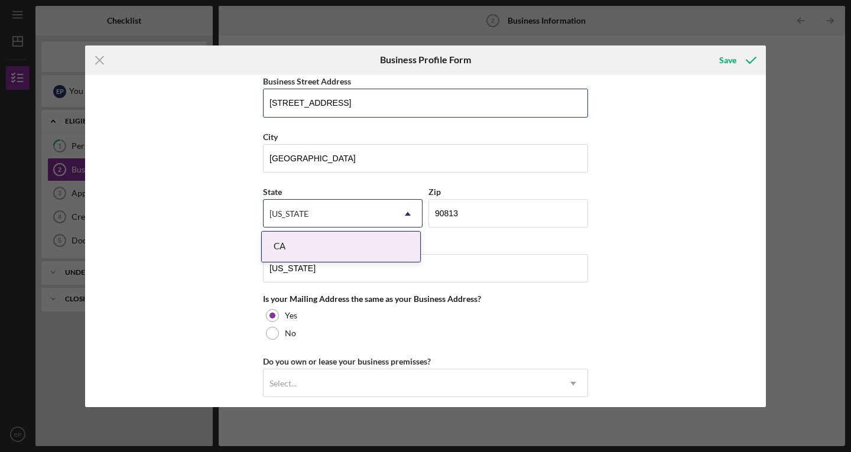
scroll to position [710, 0]
click at [633, 342] on div "Business Name LONG BEACH INCOME TAX SERVICE DBA Business Start Date [DATE] Lega…" at bounding box center [425, 241] width 681 height 332
click at [642, 305] on div "Business Name LONG BEACH INCOME TAX SERVICE DBA Business Start Date [DATE] Lega…" at bounding box center [425, 241] width 681 height 332
click at [144, 238] on div "Business Name LONG BEACH INCOME TAX SERVICE DBA Business Start Date [DATE] Lega…" at bounding box center [425, 241] width 681 height 332
click at [336, 199] on div "[US_STATE]" at bounding box center [329, 212] width 130 height 27
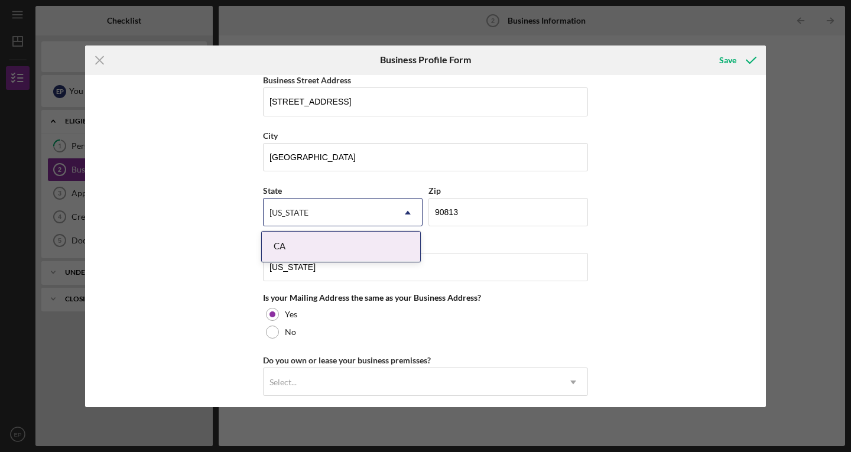
click at [363, 244] on div "CA" at bounding box center [341, 247] width 158 height 30
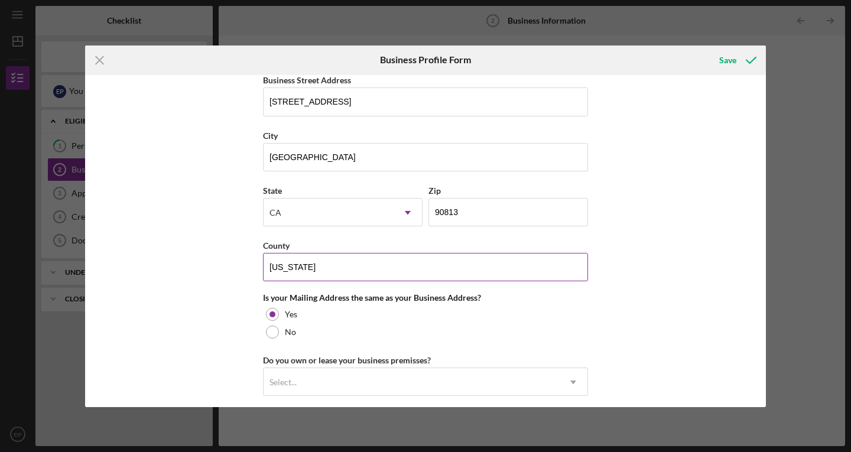
click at [309, 268] on input "[US_STATE]" at bounding box center [425, 267] width 325 height 28
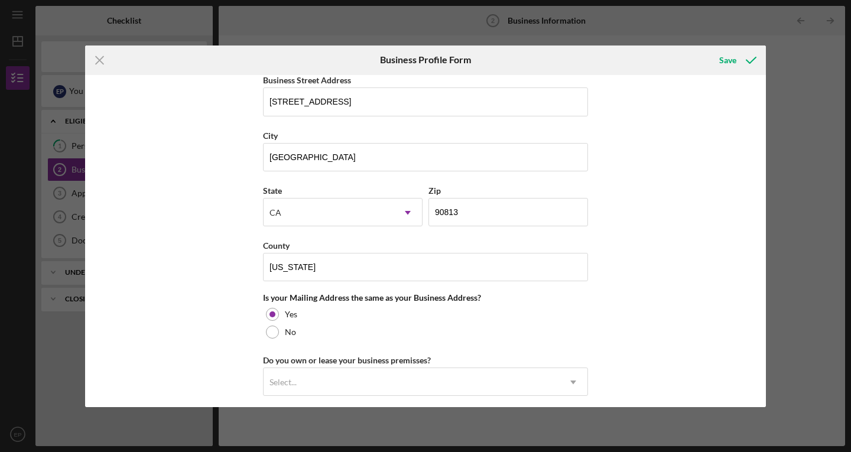
click at [172, 283] on div "Business Name LONG BEACH INCOME TAX SERVICE DBA Business Start Date [DATE] Lega…" at bounding box center [425, 241] width 681 height 332
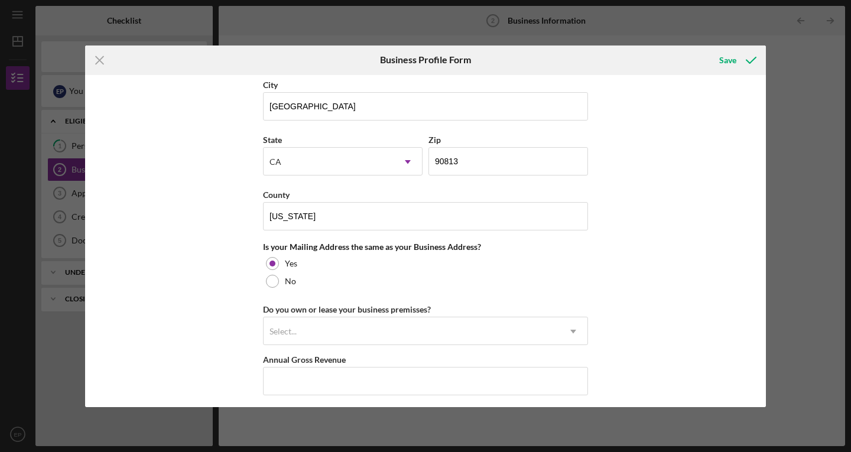
scroll to position [828, 0]
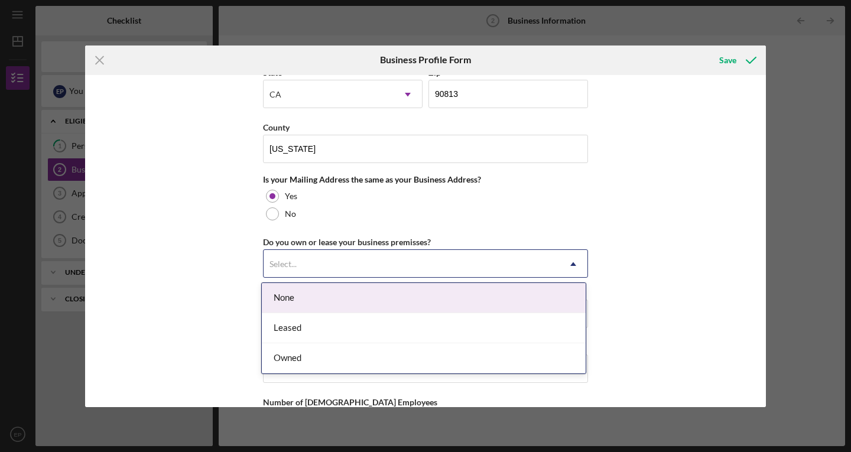
click at [574, 268] on icon "Icon/Dropdown Arrow" at bounding box center [573, 264] width 28 height 28
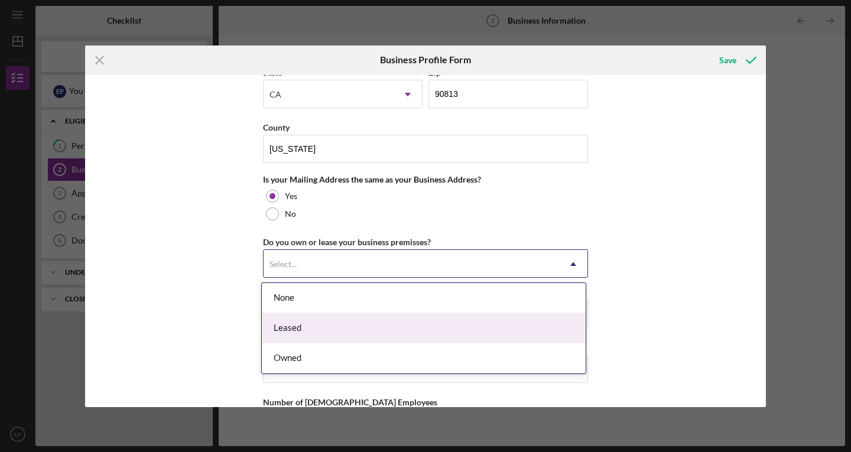
click at [546, 329] on div "Leased" at bounding box center [424, 328] width 324 height 30
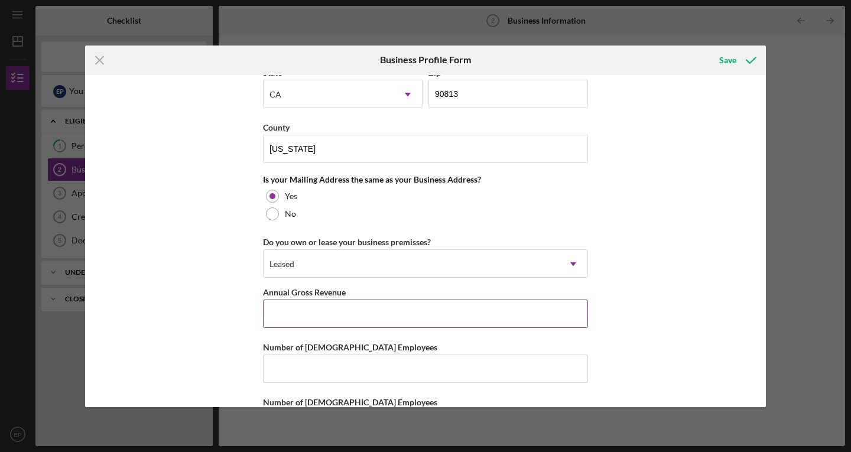
click at [358, 325] on input "Annual Gross Revenue" at bounding box center [425, 314] width 325 height 28
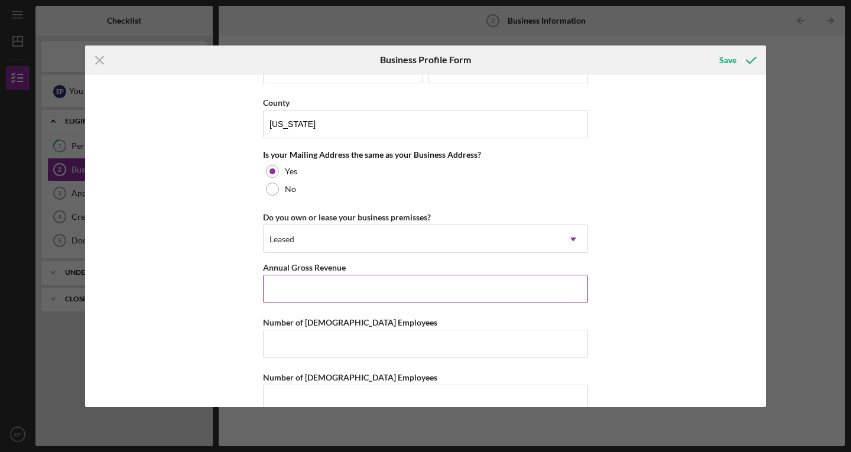
scroll to position [876, 0]
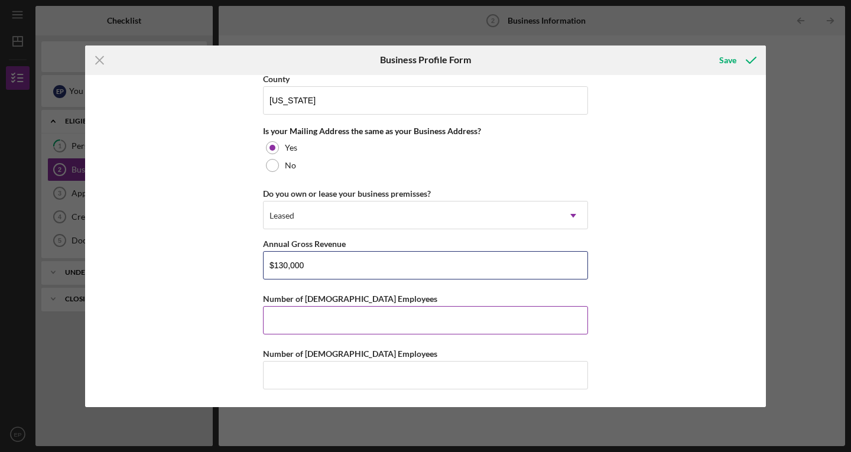
type input "$130,000"
click at [322, 313] on input "Number of [DEMOGRAPHIC_DATA] Employees" at bounding box center [425, 320] width 325 height 28
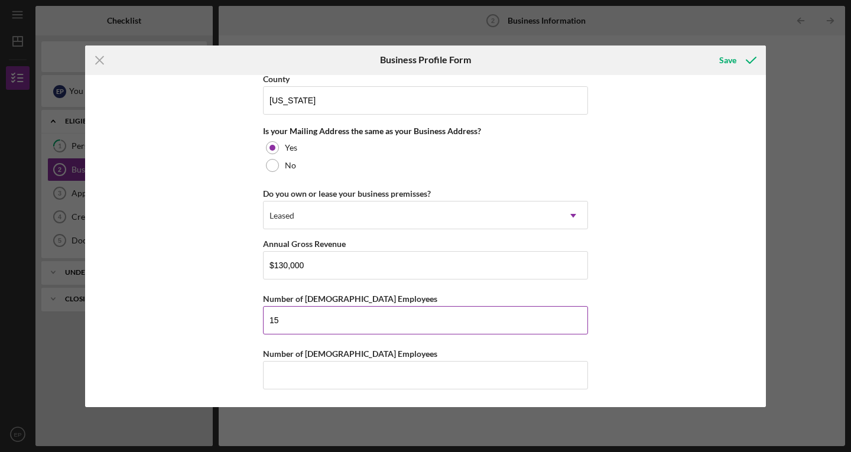
type input "1"
click at [344, 374] on input "Number of [DEMOGRAPHIC_DATA] Employees" at bounding box center [425, 375] width 325 height 28
type input "1"
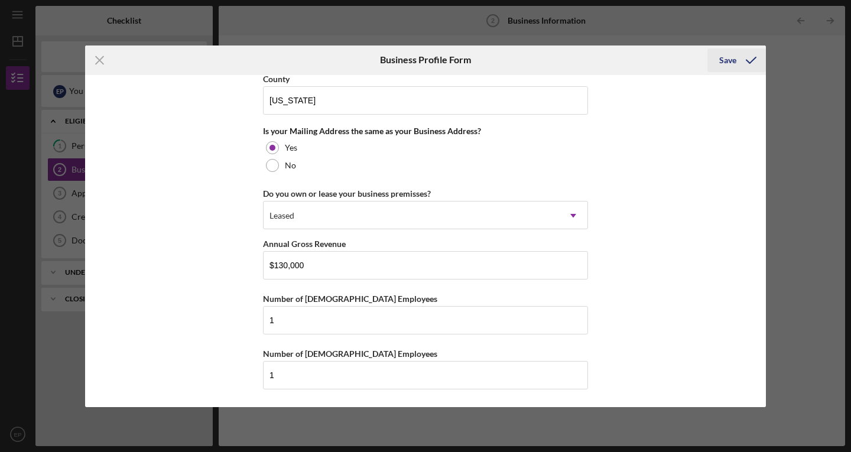
click at [728, 60] on div "Save" at bounding box center [728, 60] width 17 height 24
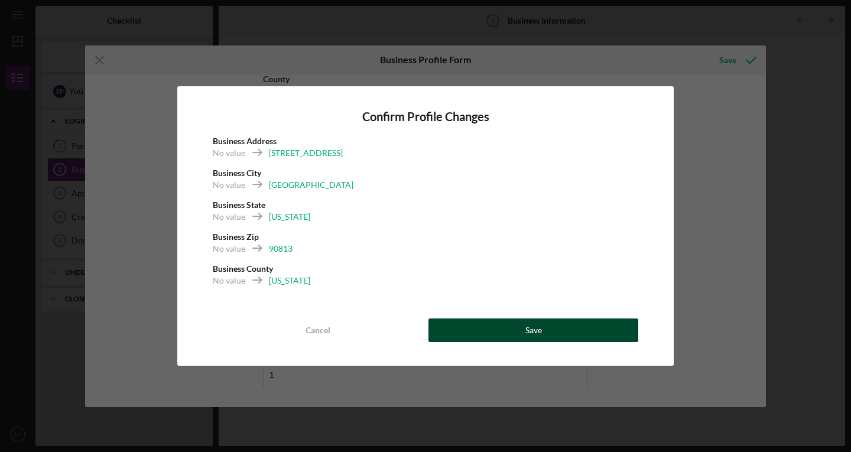
click at [535, 329] on div "Save" at bounding box center [534, 331] width 17 height 24
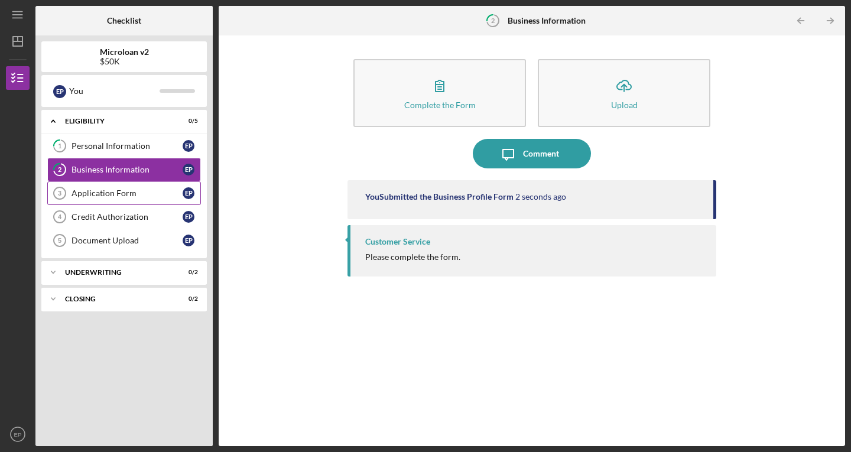
click at [94, 196] on div "Application Form" at bounding box center [127, 193] width 111 height 9
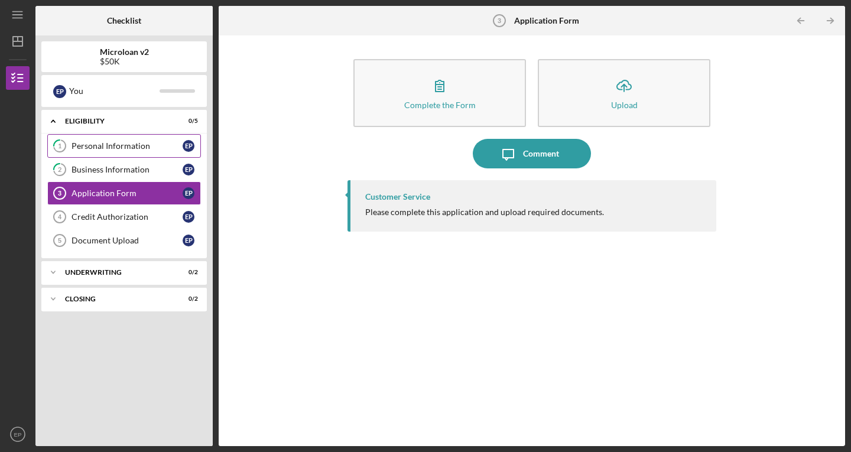
click at [98, 144] on div "Personal Information" at bounding box center [127, 145] width 111 height 9
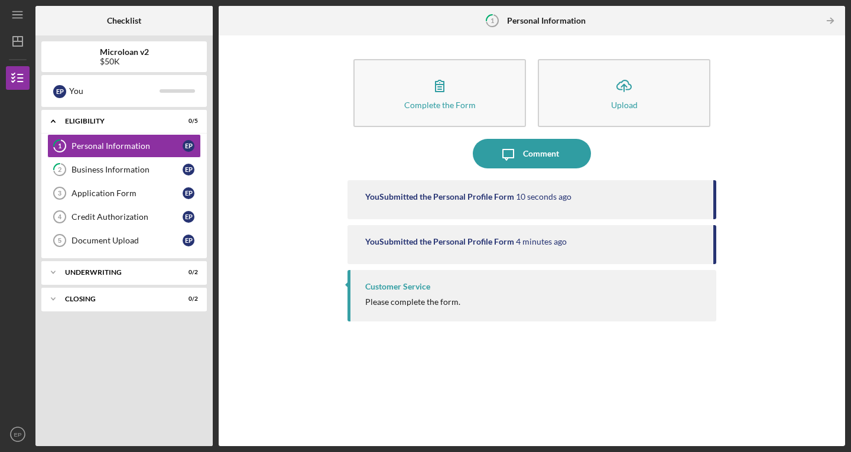
click at [481, 201] on div "You Submitted the Personal Profile Form" at bounding box center [439, 196] width 149 height 9
click at [448, 247] on div "You Submitted the Personal Profile Form 4 minutes ago" at bounding box center [532, 244] width 369 height 39
click at [108, 200] on link "Application Form 3 Application Form E P" at bounding box center [124, 194] width 154 height 24
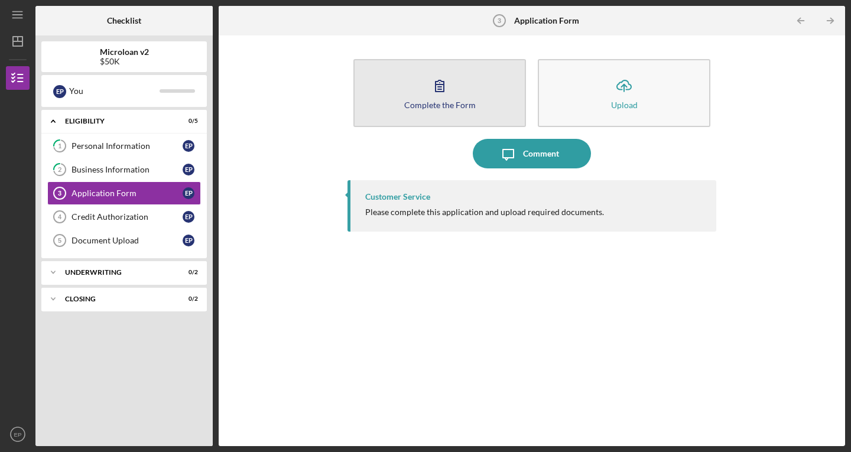
click at [436, 98] on icon "button" at bounding box center [440, 86] width 30 height 30
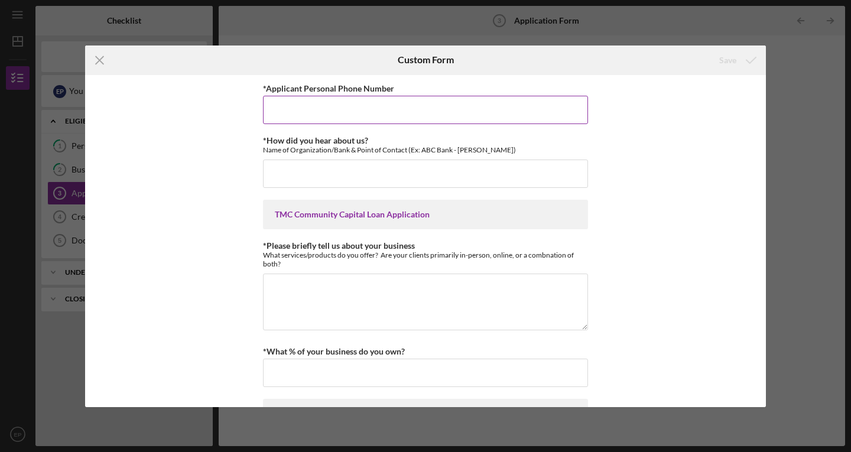
click at [404, 117] on input "*Applicant Personal Phone Number" at bounding box center [425, 110] width 325 height 28
type input "[PHONE_NUMBER]"
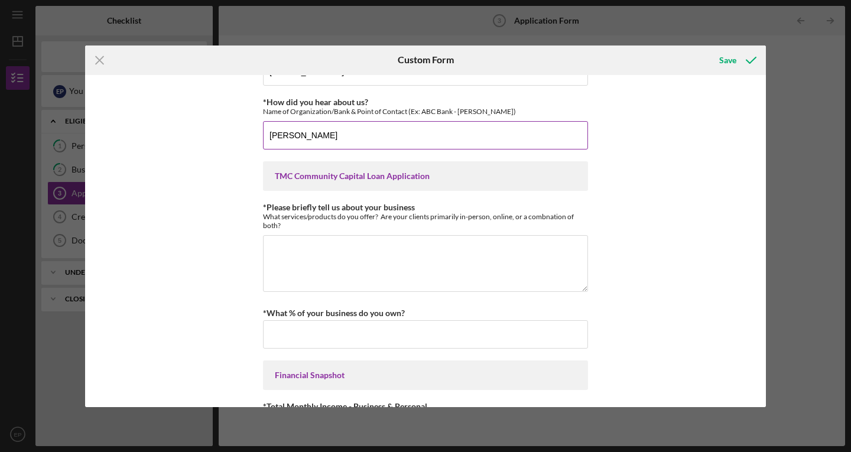
scroll to position [59, 0]
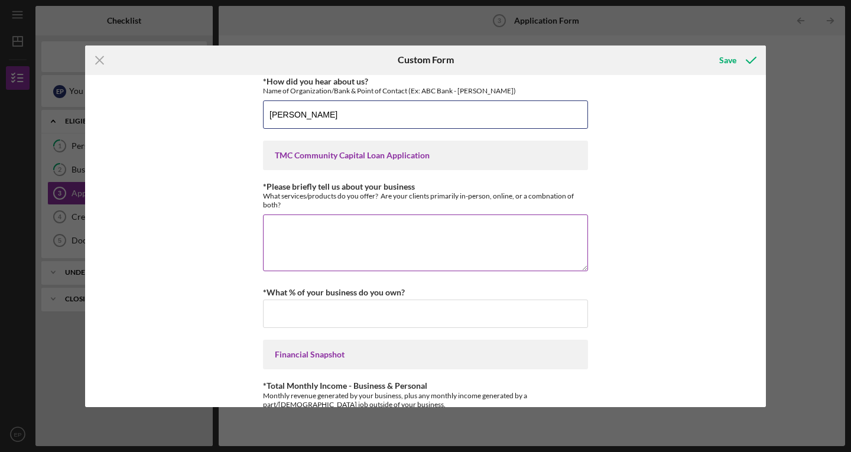
type input "[PERSON_NAME]"
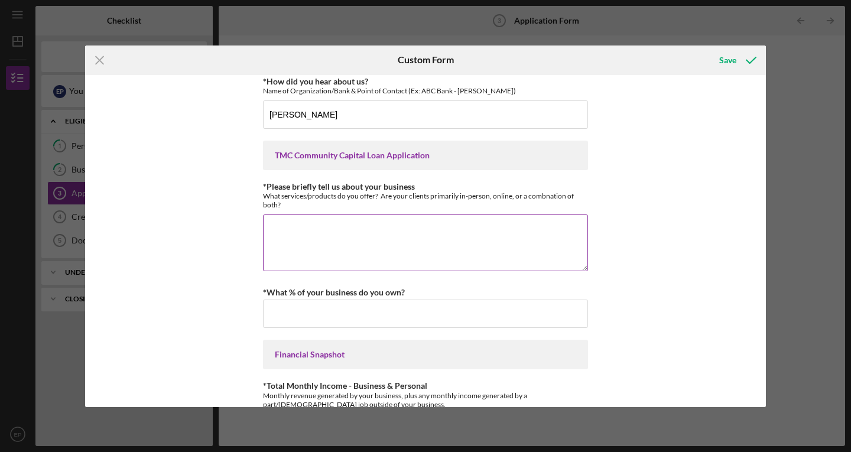
click at [323, 241] on textarea "*Please briefly tell us about your business" at bounding box center [425, 243] width 325 height 57
type textarea "INCOME"
